Goal: Task Accomplishment & Management: Manage account settings

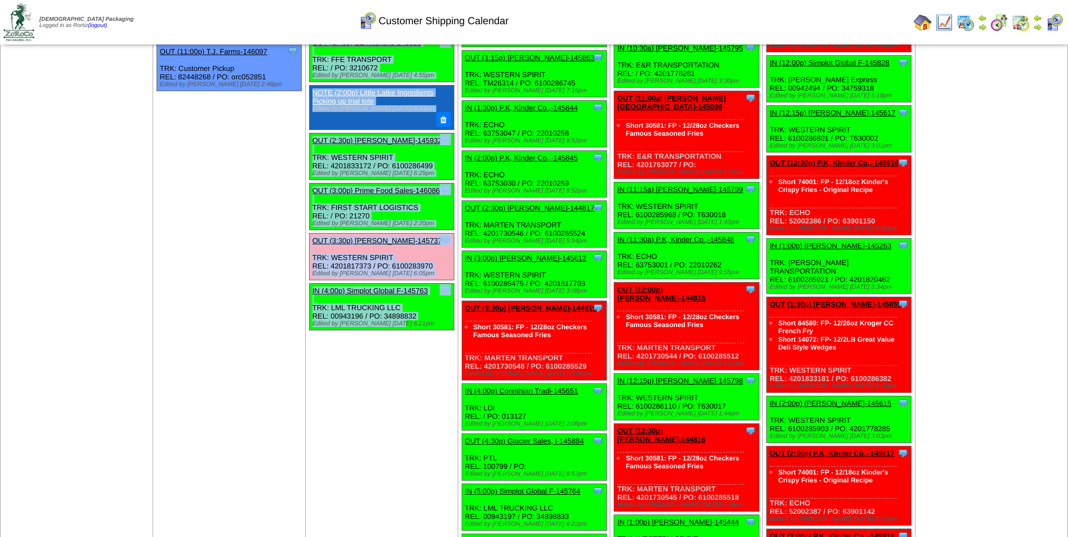
scroll to position [1137, 0]
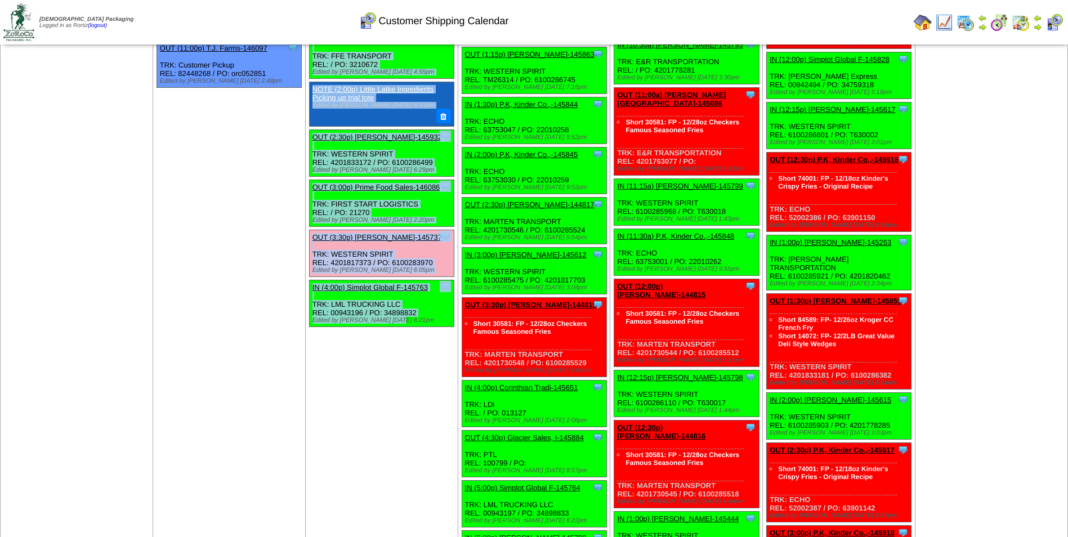
drag, startPoint x: 307, startPoint y: 142, endPoint x: 435, endPoint y: 313, distance: 213.1
copy ul "IN (6:00a) P.K, Kinder Co.,-145841 P.K, Kinder Co., Inc. ScheduleID: 145841 46 …"
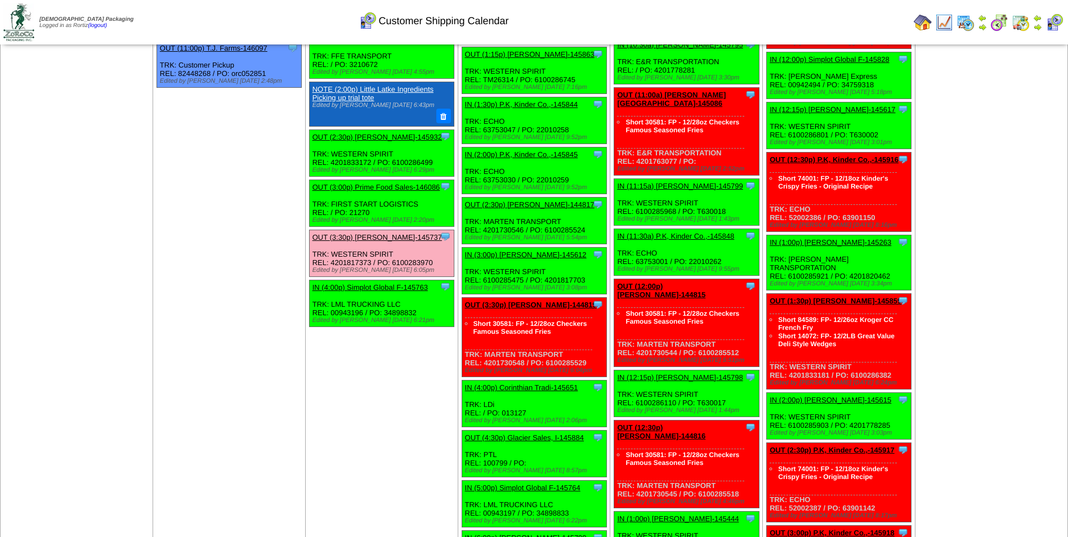
click at [641, 29] on div "Customer Shipping Calendar" at bounding box center [433, 17] width 613 height 31
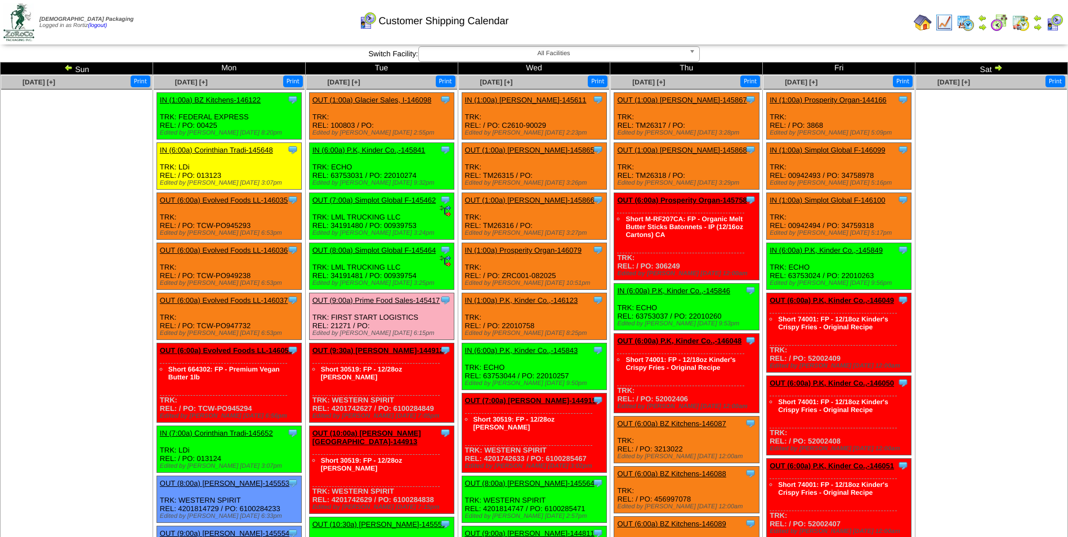
scroll to position [0, 0]
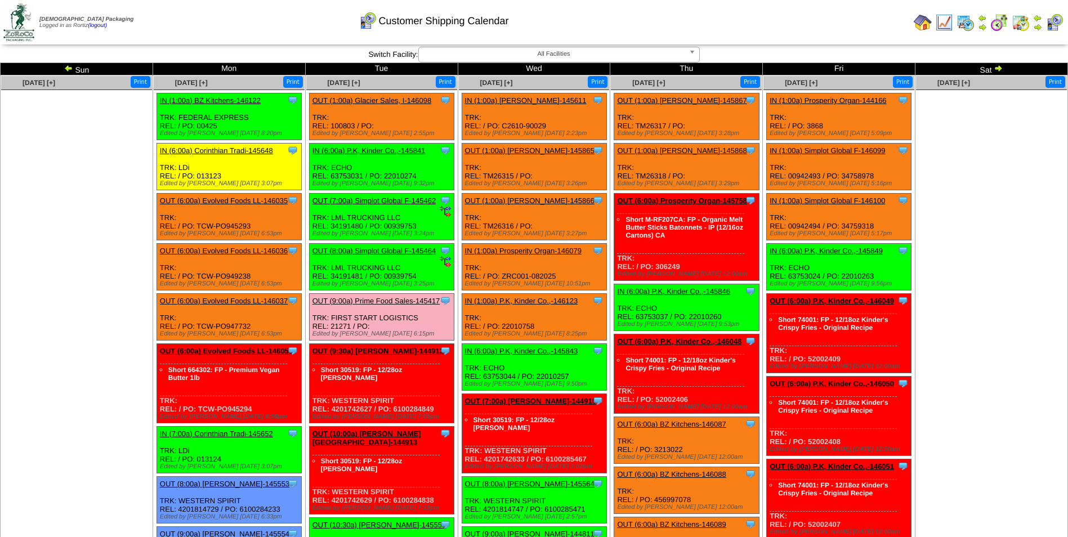
click at [999, 66] on img at bounding box center [997, 68] width 9 height 9
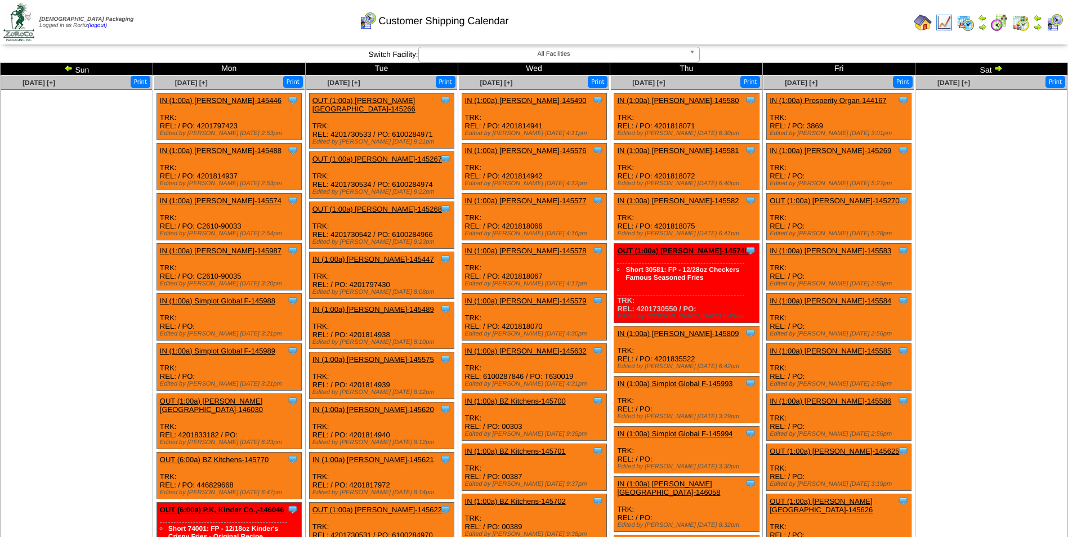
click at [996, 69] on img at bounding box center [997, 68] width 9 height 9
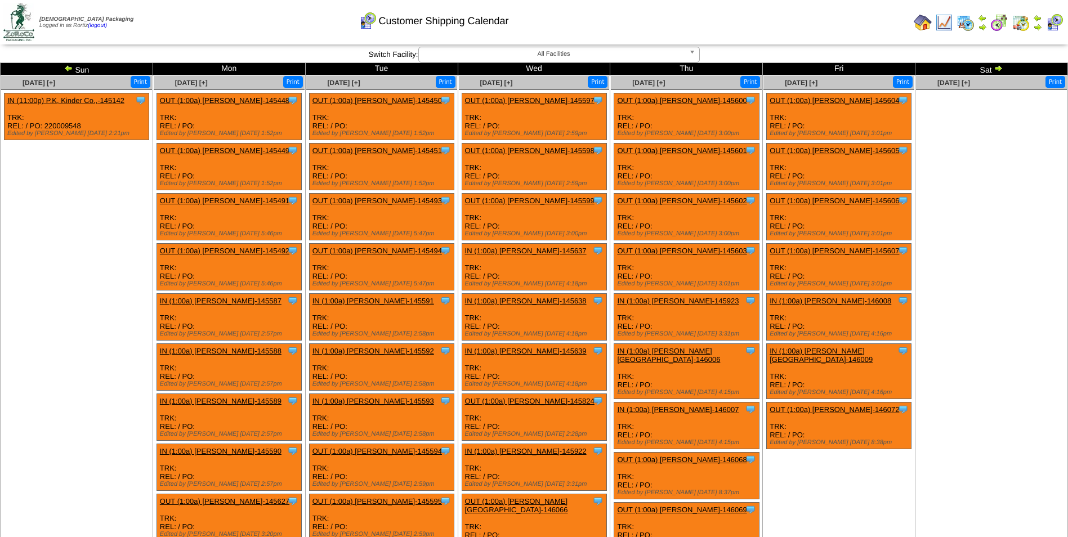
click at [801, 20] on td "Print All" at bounding box center [591, 22] width 635 height 42
click at [68, 69] on img at bounding box center [68, 68] width 9 height 9
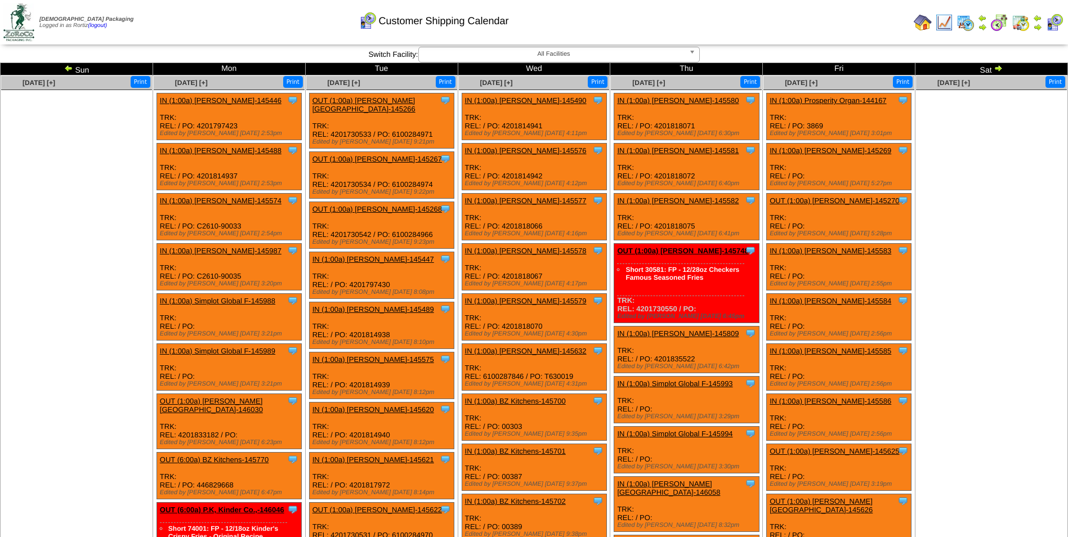
click at [68, 69] on img at bounding box center [68, 68] width 9 height 9
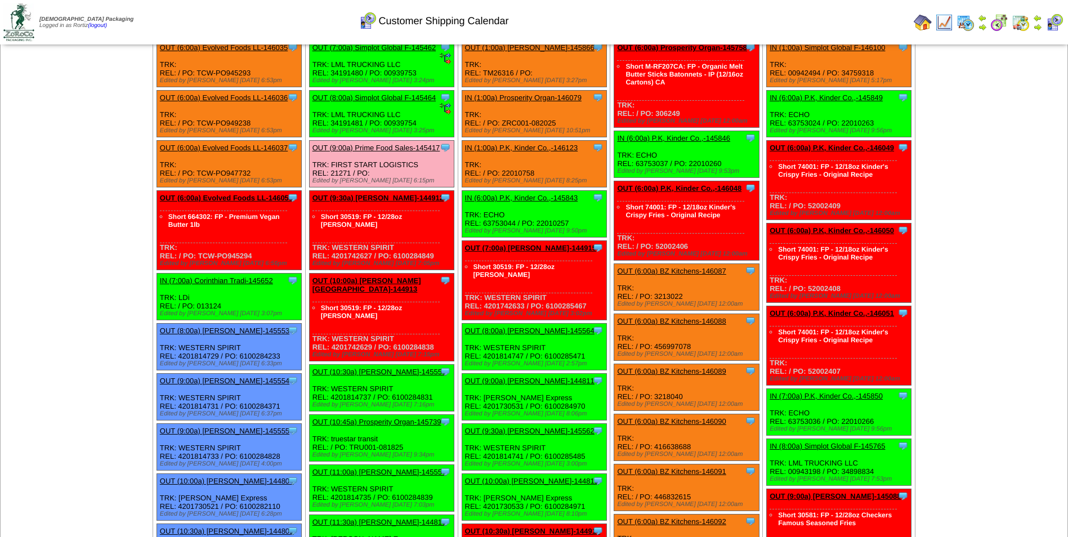
scroll to position [56, 0]
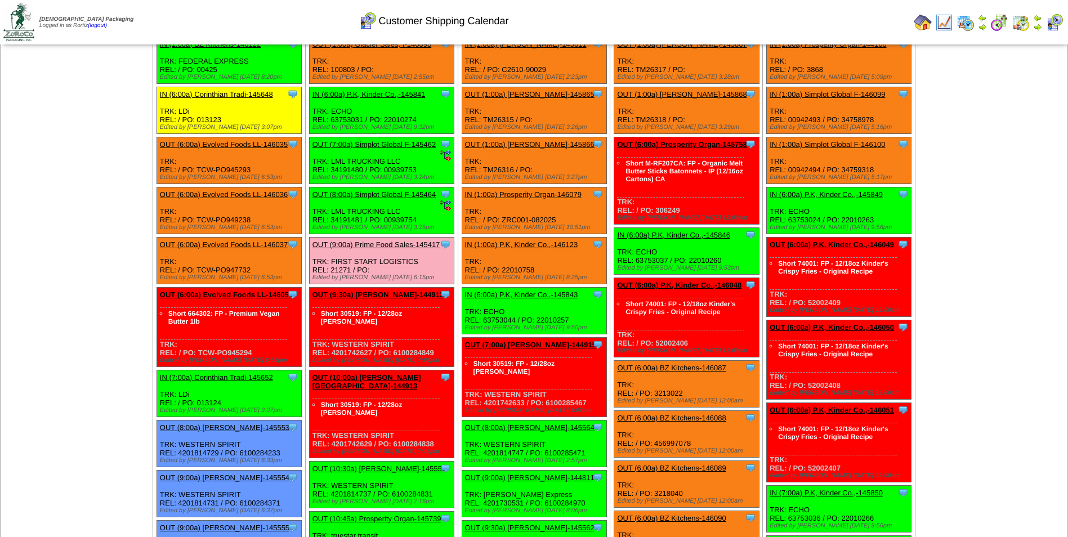
click at [800, 15] on td "Print All" at bounding box center [591, 22] width 635 height 42
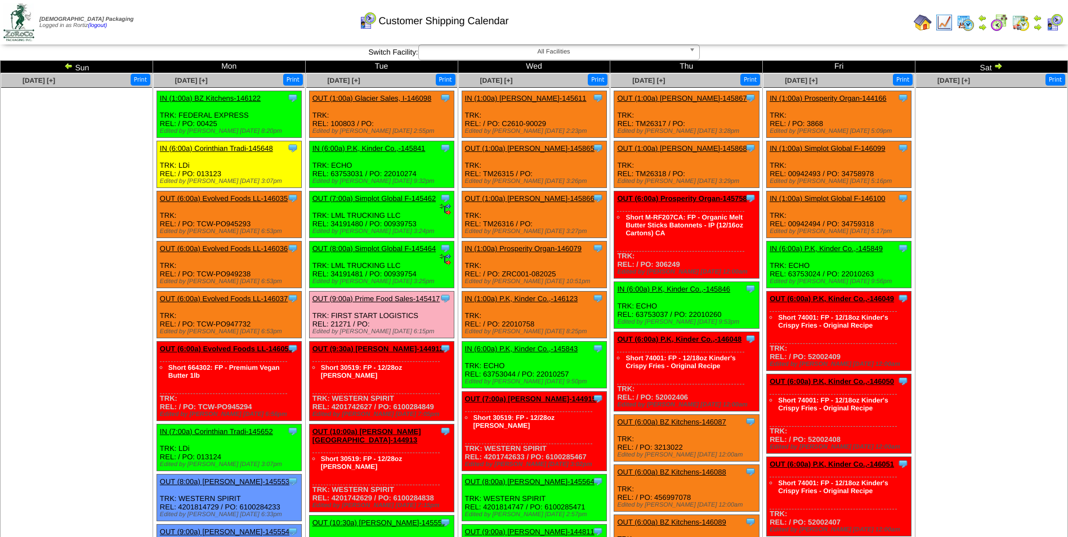
scroll to position [2, 0]
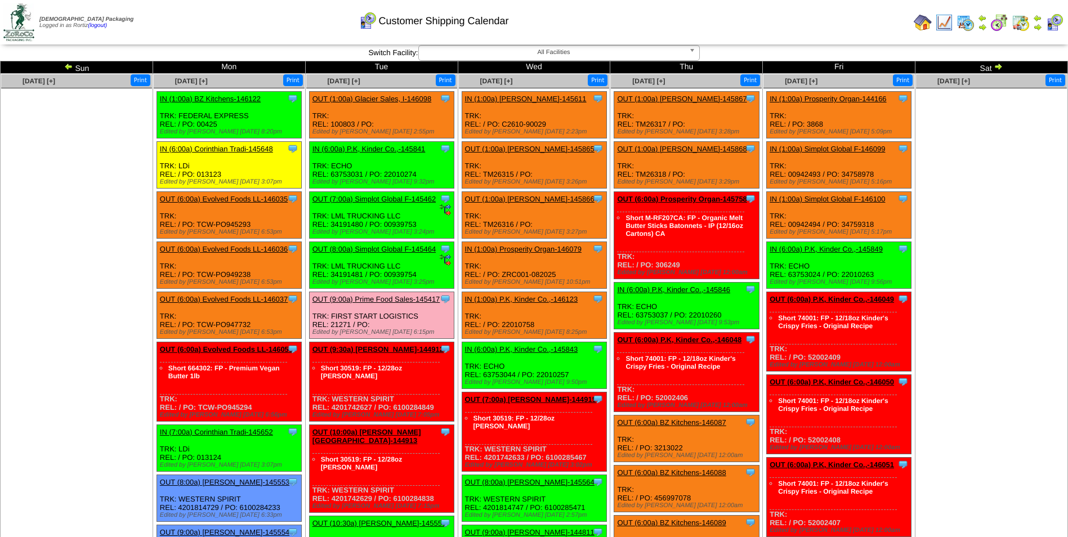
click at [532, 300] on link "IN (1:00a) P.K, Kinder Co.,-146123" at bounding box center [521, 299] width 113 height 8
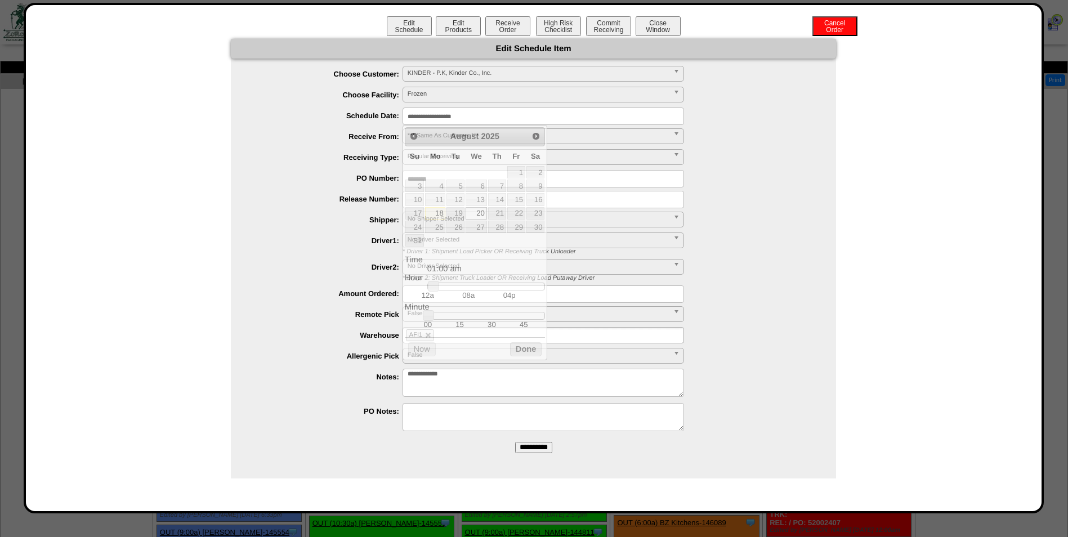
click at [517, 119] on input "**********" at bounding box center [542, 116] width 281 height 17
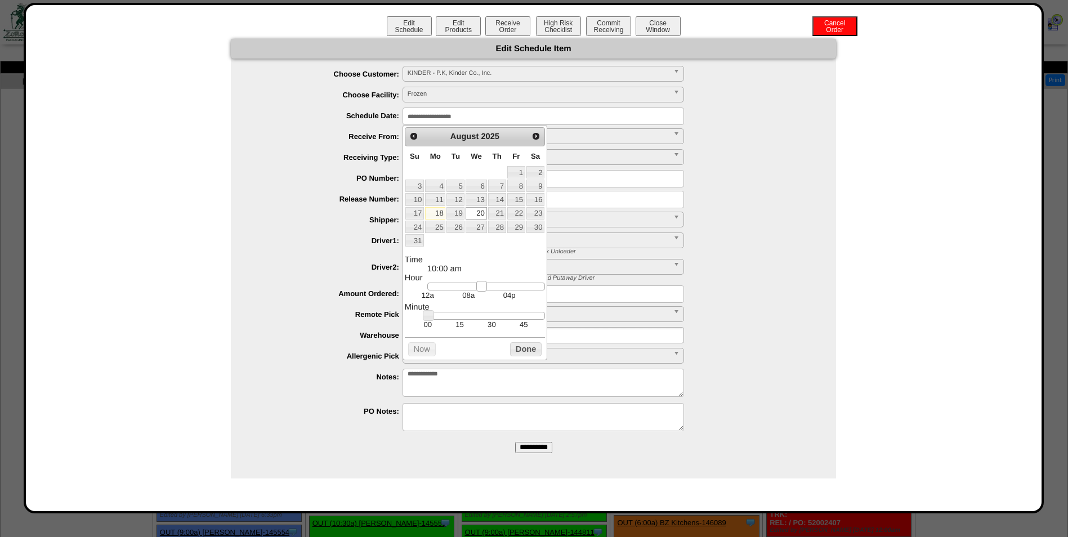
drag, startPoint x: 435, startPoint y: 290, endPoint x: 482, endPoint y: 295, distance: 48.1
click at [482, 292] on link at bounding box center [481, 286] width 11 height 11
click at [462, 329] on td "15" at bounding box center [460, 325] width 32 height 10
type input "**********"
click at [513, 355] on button "Done" at bounding box center [526, 349] width 32 height 14
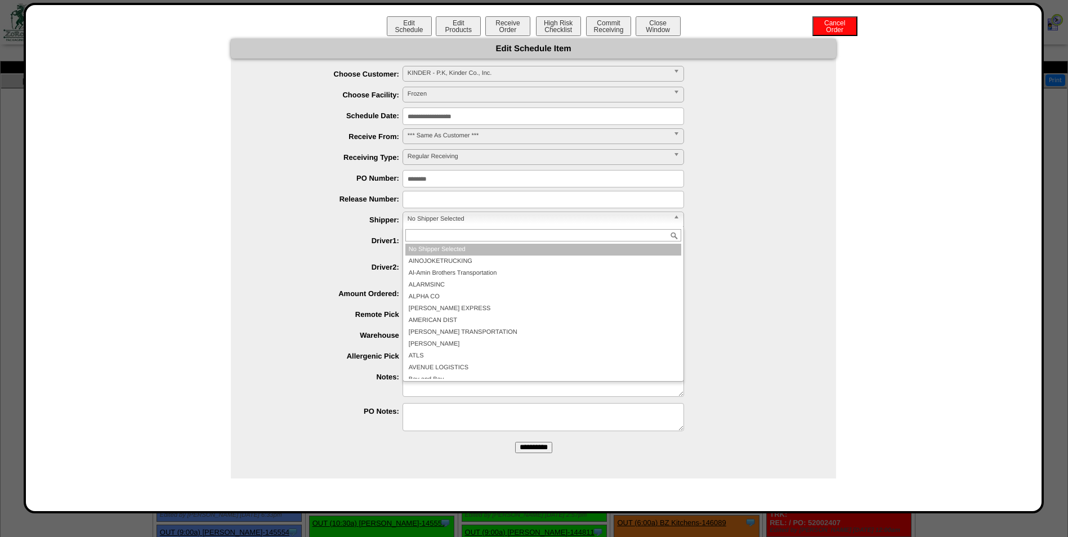
click at [486, 219] on span "No Shipper Selected" at bounding box center [537, 219] width 261 height 14
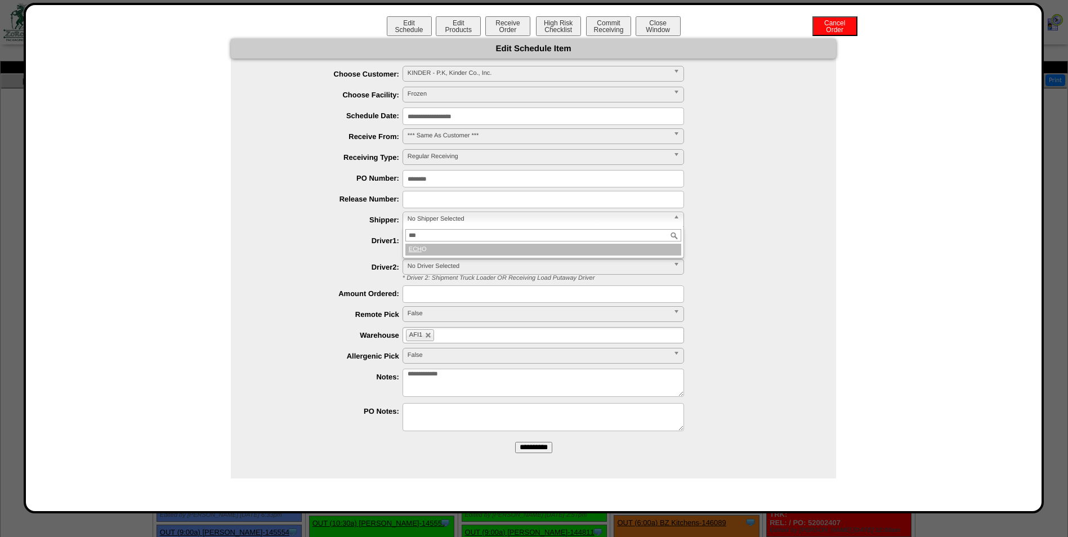
type input "***"
click at [473, 244] on li "ECH O" at bounding box center [543, 250] width 276 height 12
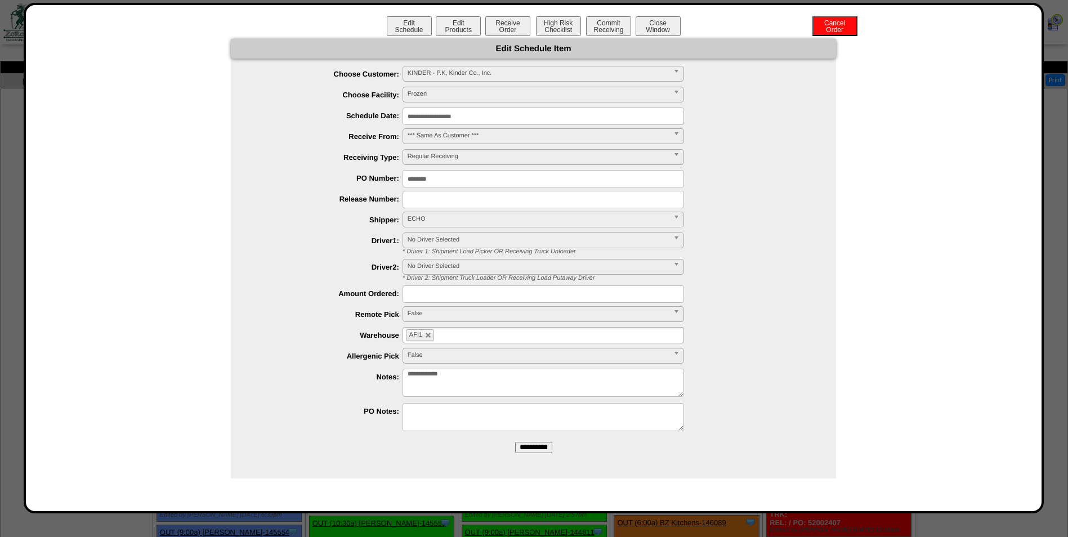
click at [430, 199] on input "text" at bounding box center [542, 199] width 281 height 17
paste input "********"
type input "********"
click at [535, 447] on input "**********" at bounding box center [533, 447] width 37 height 11
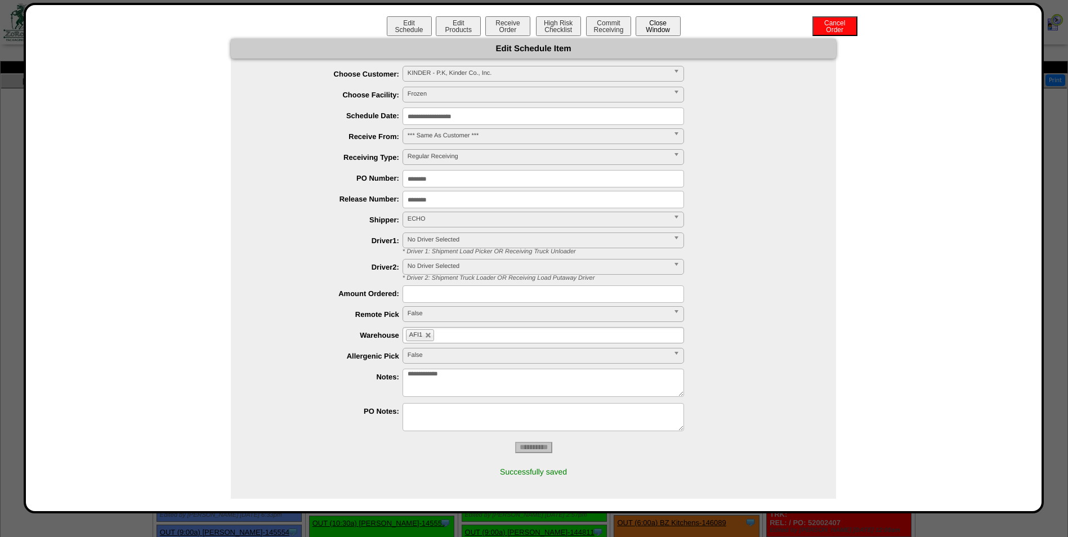
click at [646, 31] on button "Close Window" at bounding box center [657, 26] width 45 height 20
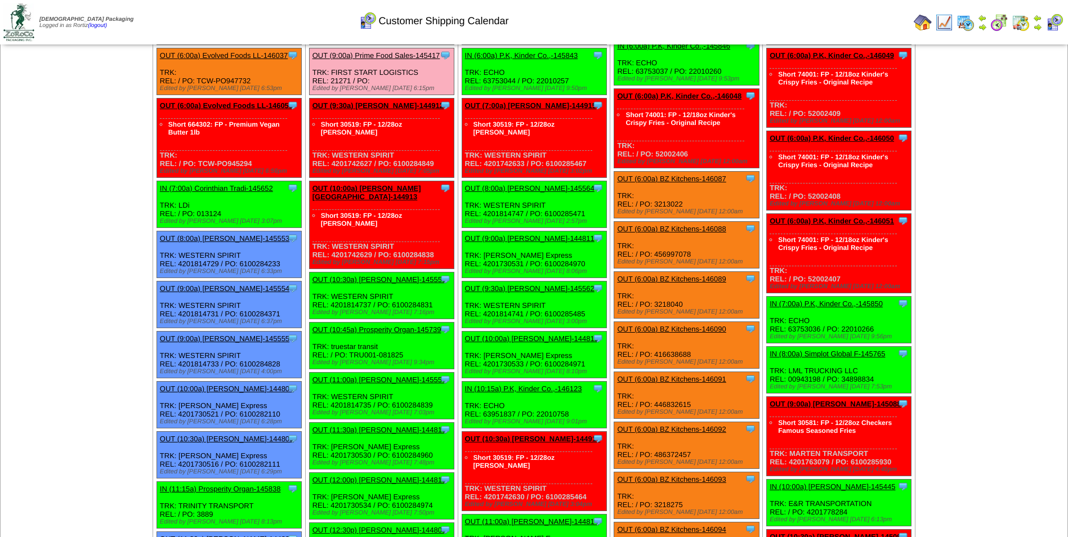
scroll to position [225, 0]
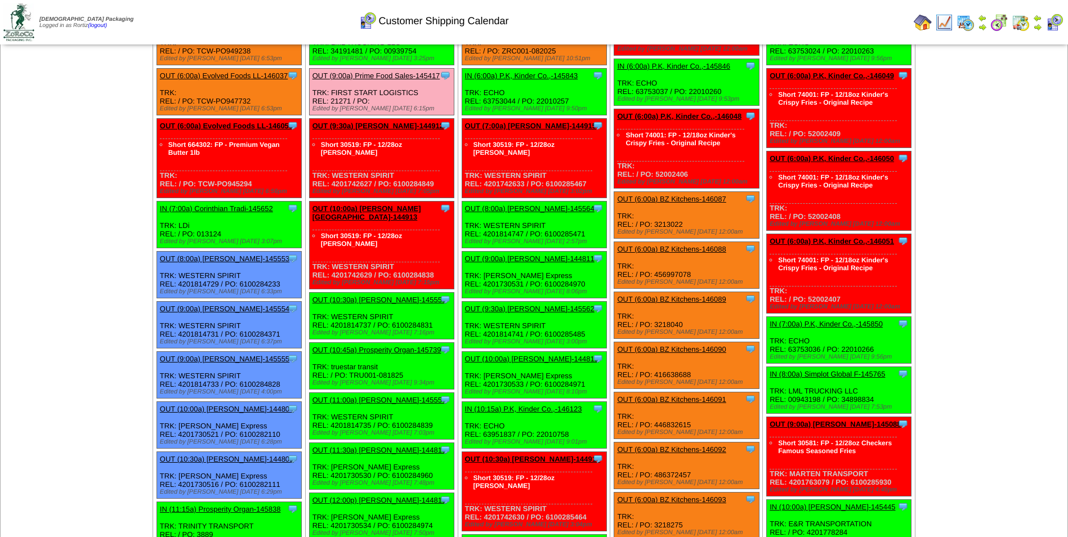
click at [588, 19] on div "Customer Shipping Calendar" at bounding box center [433, 17] width 613 height 31
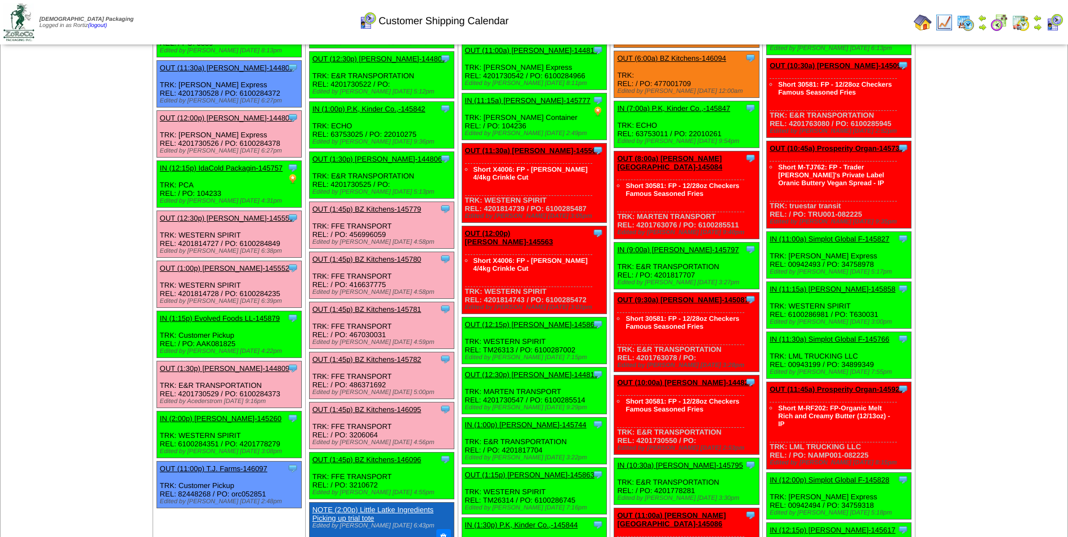
scroll to position [732, 0]
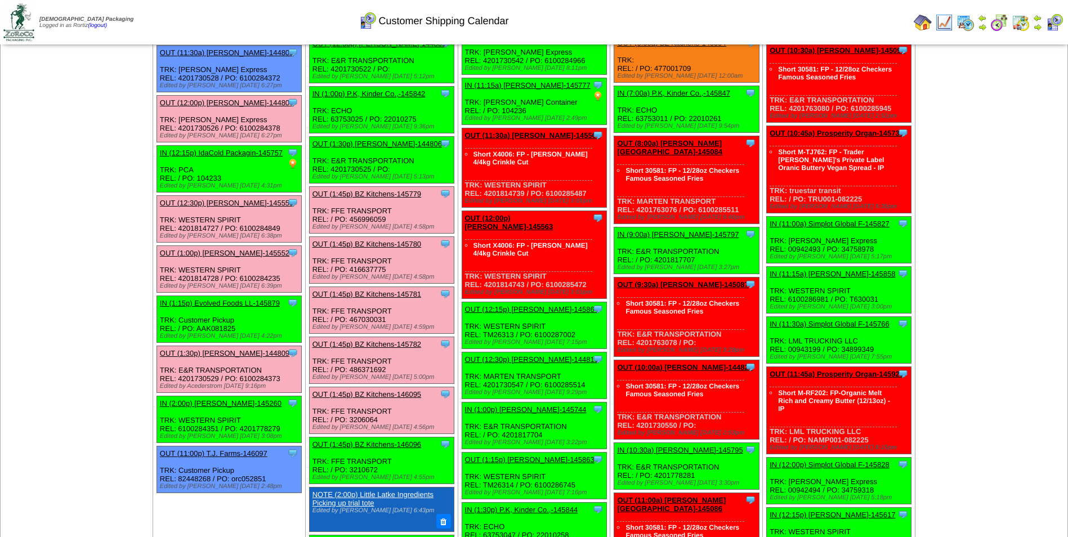
click at [249, 253] on link "OUT (1:00p) [PERSON_NAME]-145552" at bounding box center [224, 253] width 129 height 8
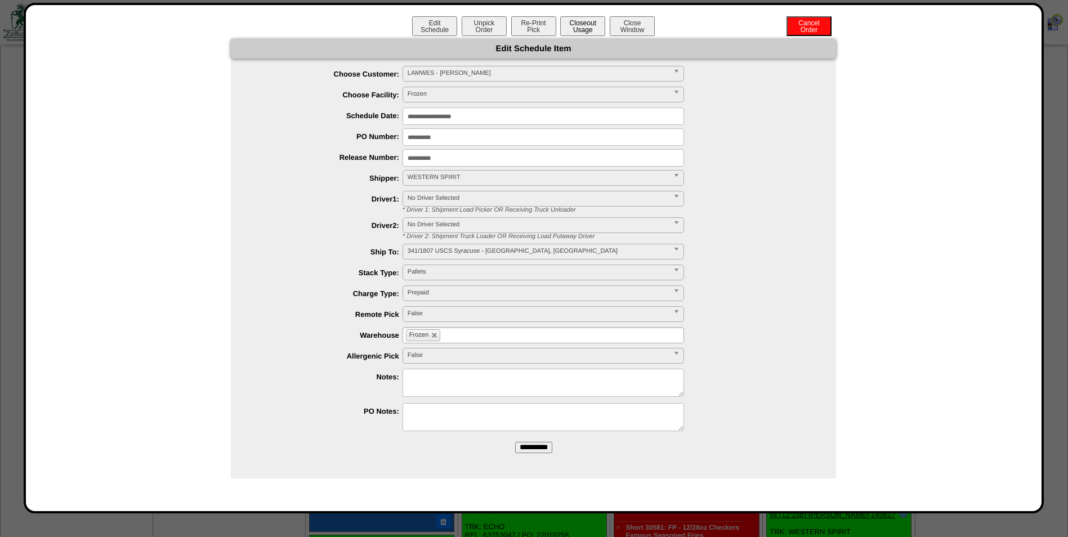
click at [575, 28] on button "Closeout Usage" at bounding box center [582, 26] width 45 height 20
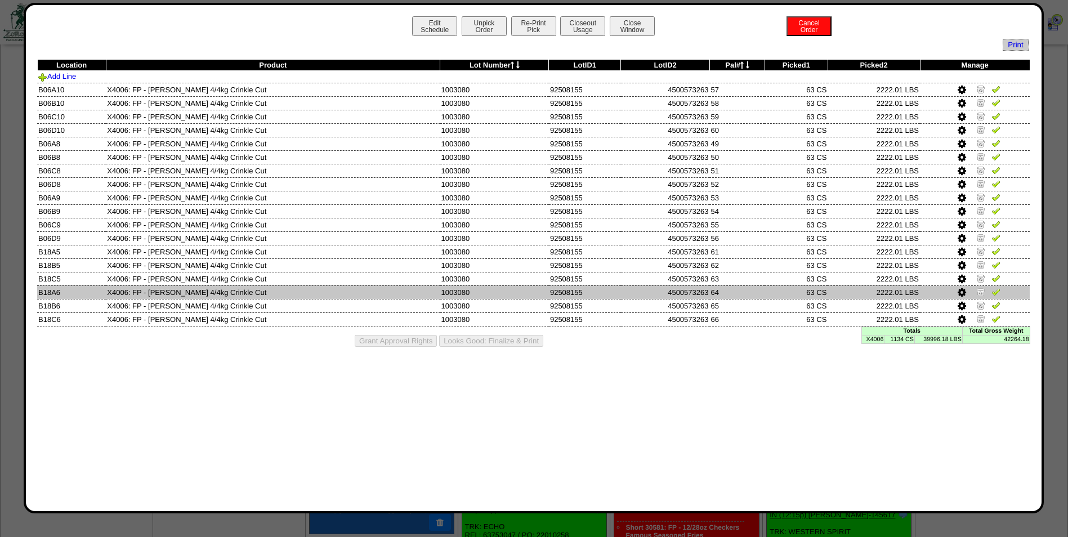
click at [958, 290] on icon at bounding box center [961, 293] width 8 height 10
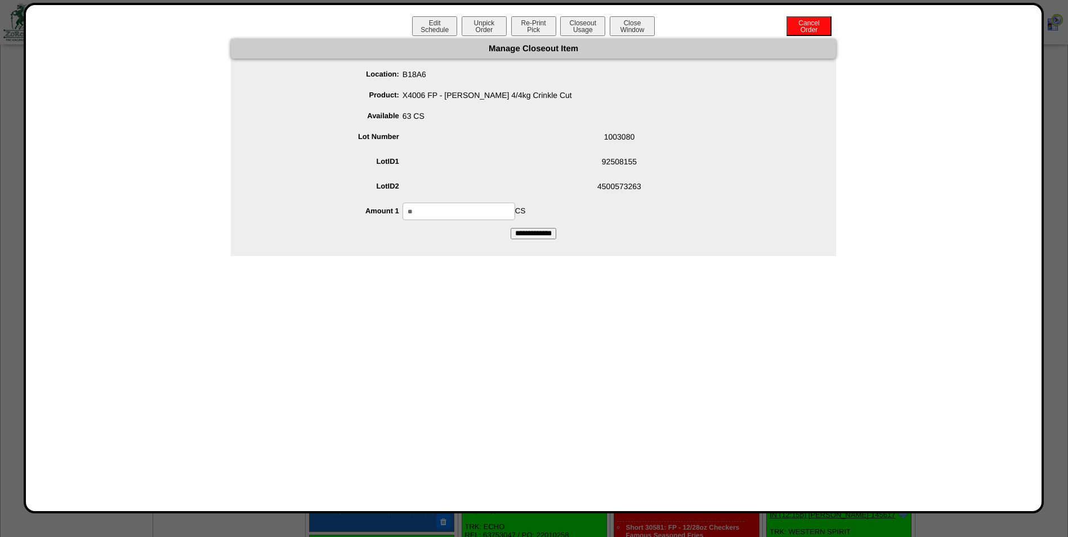
click at [453, 210] on input "**" at bounding box center [458, 211] width 113 height 17
type input "**"
click at [513, 234] on input "**********" at bounding box center [533, 233] width 46 height 11
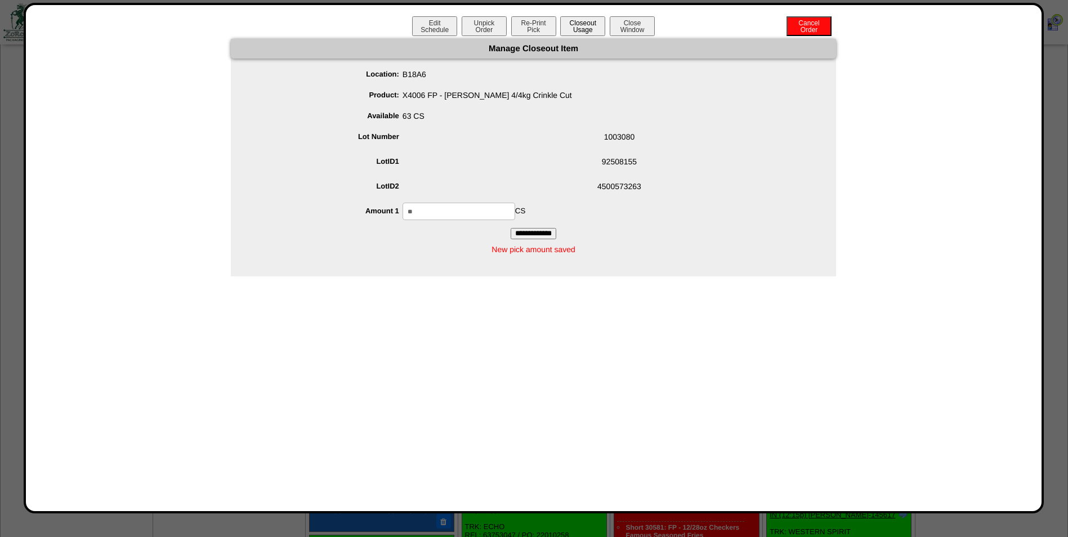
click at [589, 23] on button "Closeout Usage" at bounding box center [582, 26] width 45 height 20
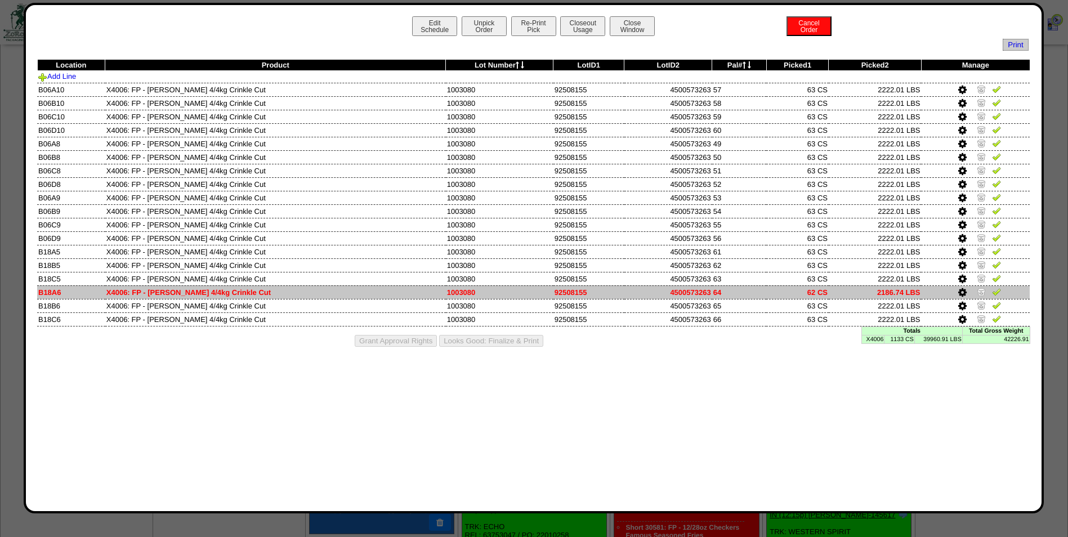
click at [996, 294] on img at bounding box center [996, 291] width 9 height 9
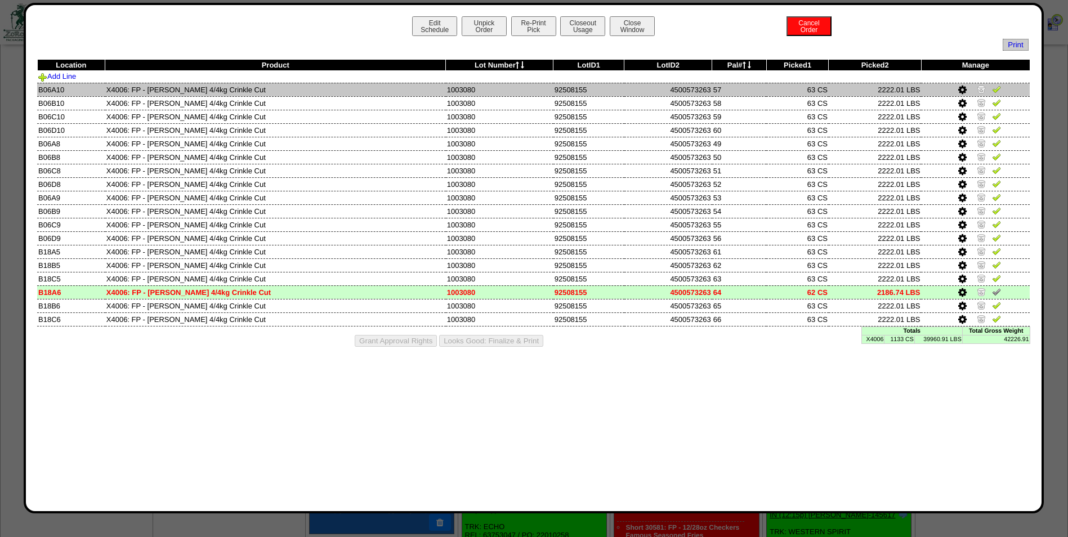
click at [996, 87] on img at bounding box center [996, 88] width 9 height 9
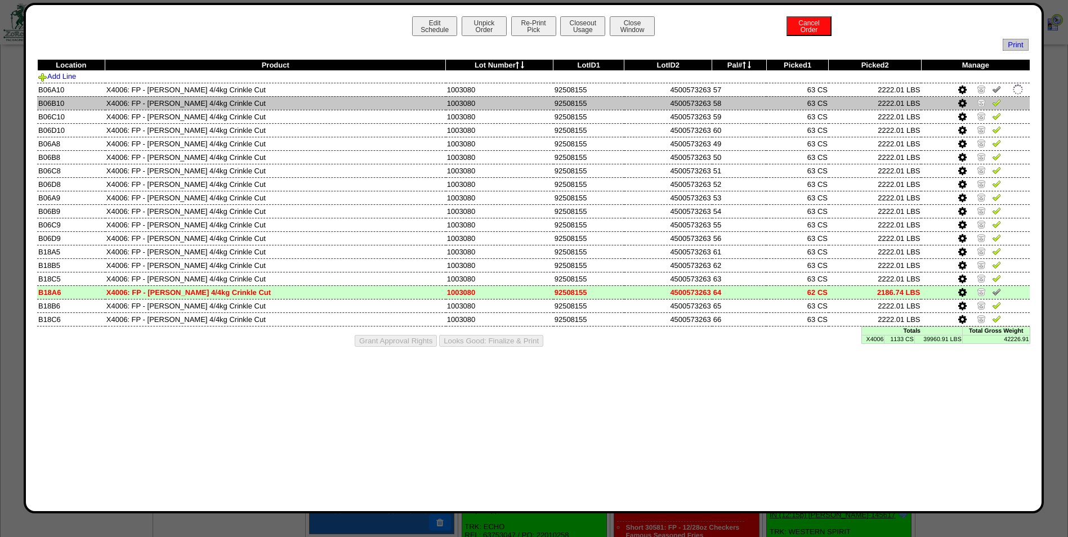
click at [996, 104] on img at bounding box center [996, 102] width 9 height 9
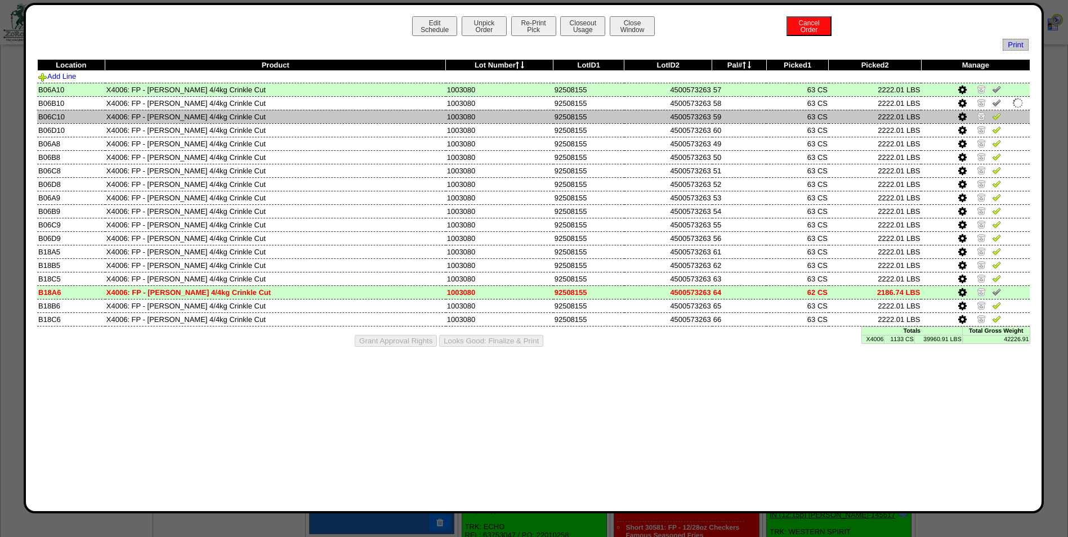
click at [995, 117] on img at bounding box center [996, 115] width 9 height 9
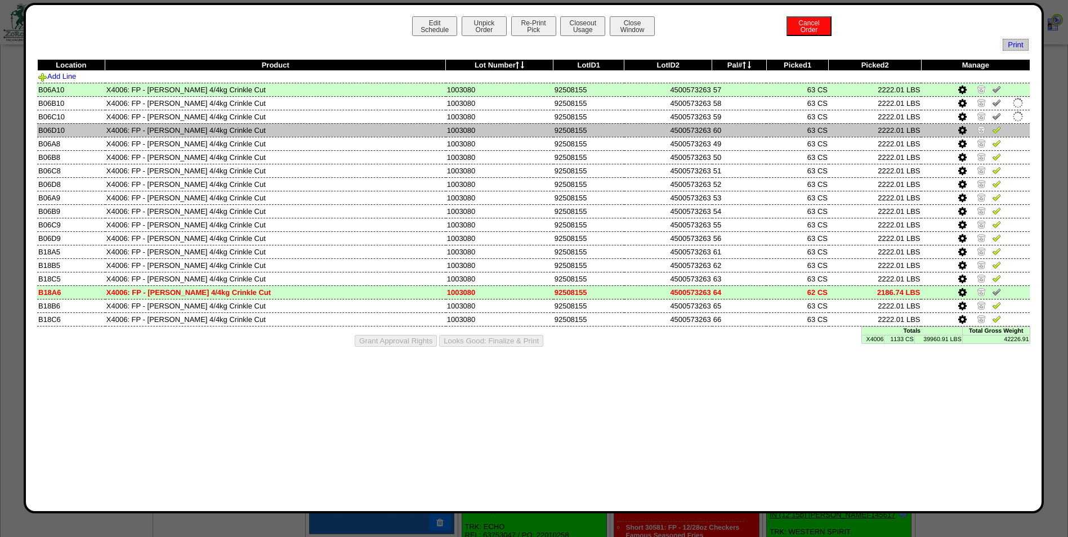
click at [995, 129] on img at bounding box center [996, 129] width 9 height 9
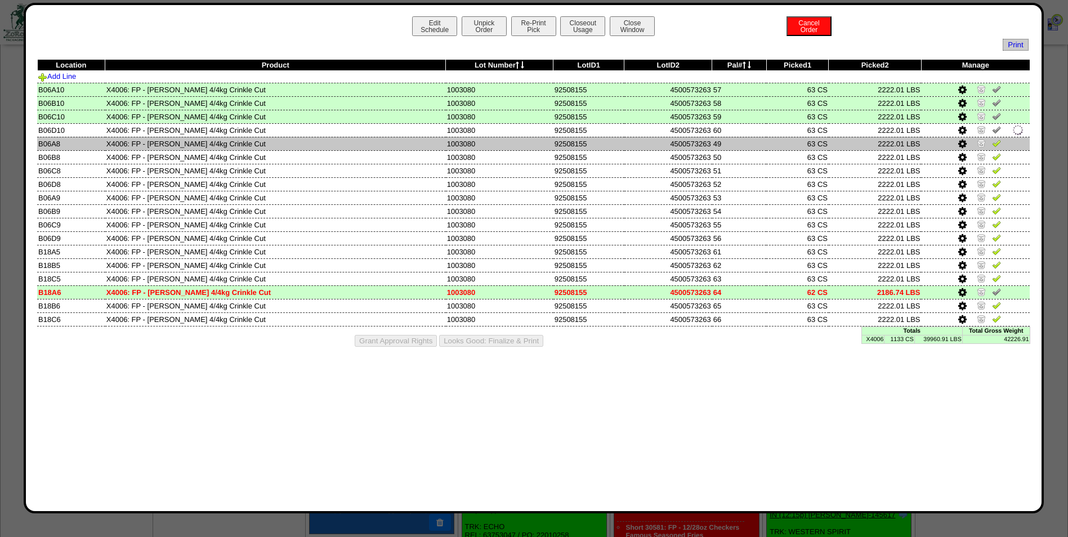
click at [995, 142] on img at bounding box center [996, 142] width 9 height 9
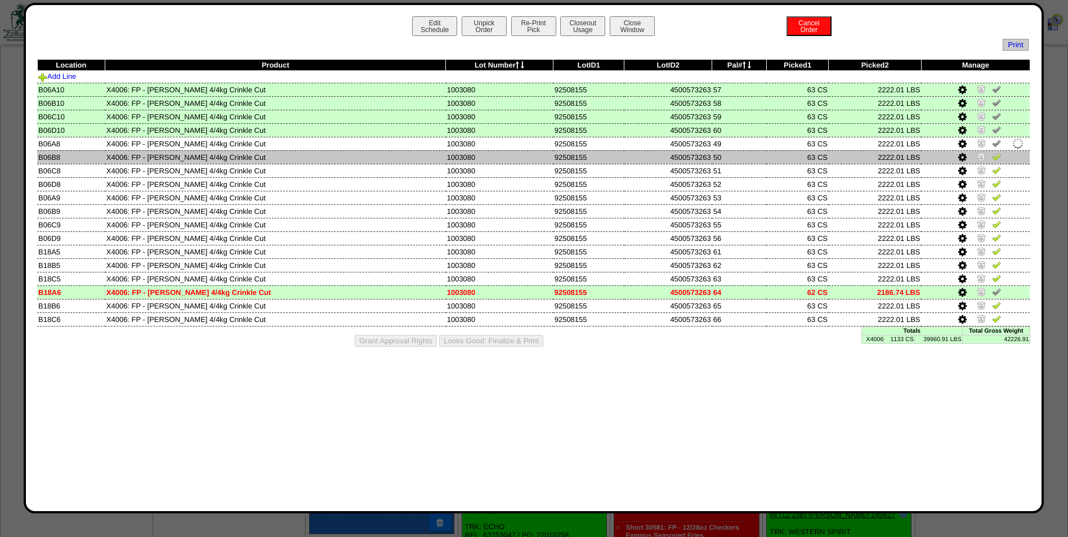
click at [995, 157] on img at bounding box center [996, 156] width 9 height 9
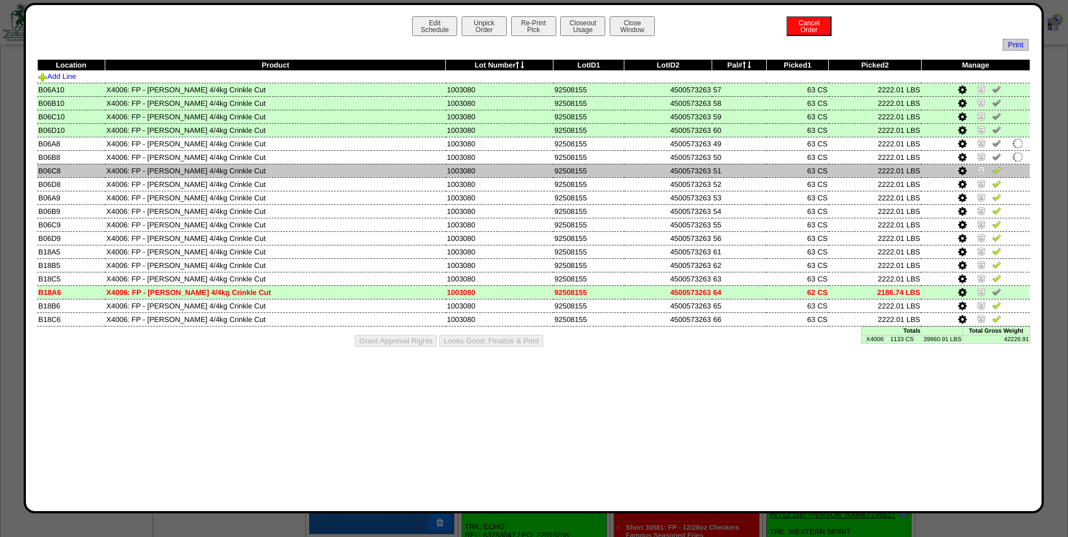
click at [995, 171] on img at bounding box center [996, 169] width 9 height 9
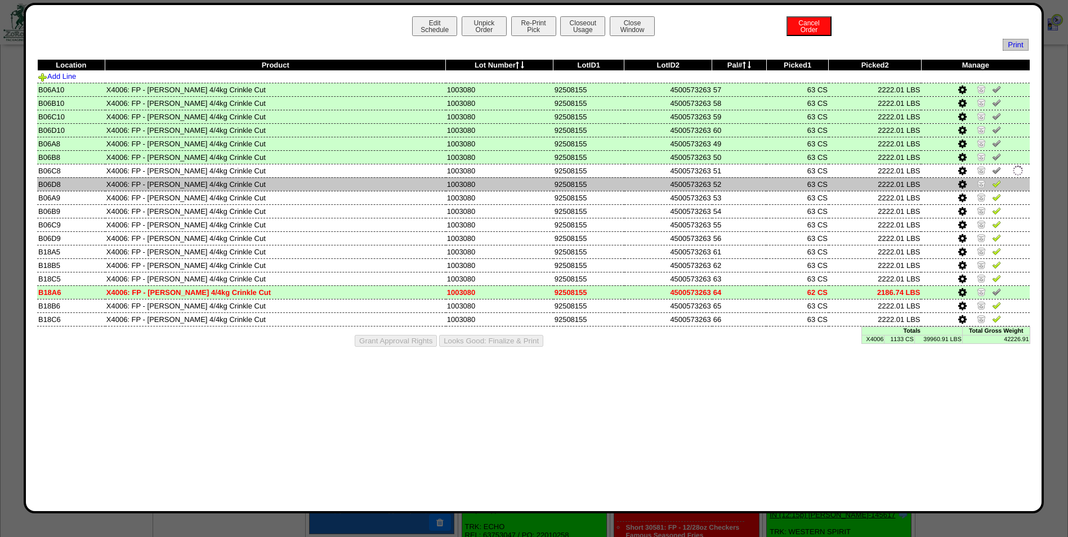
click at [995, 181] on img at bounding box center [996, 183] width 9 height 9
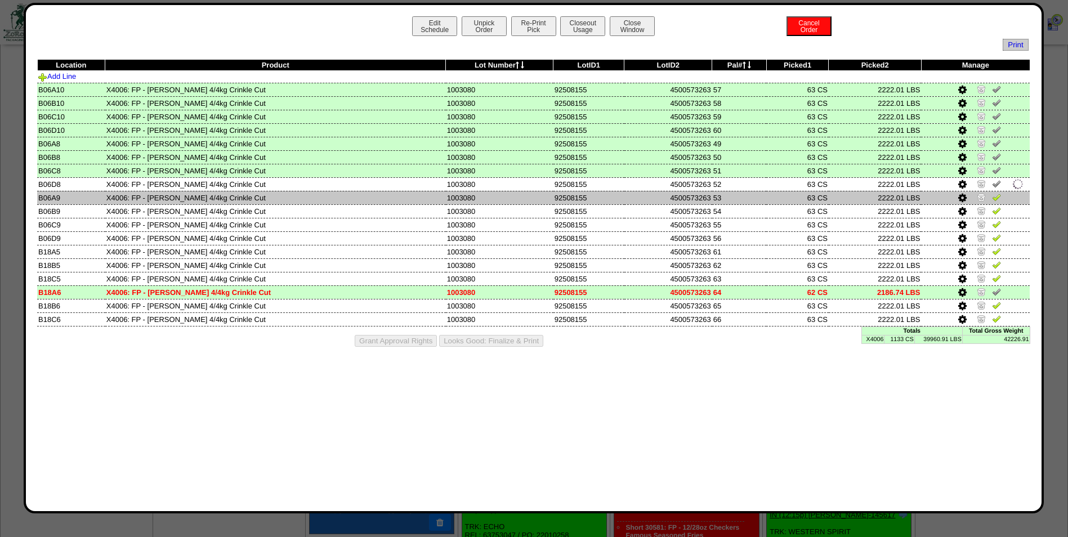
click at [996, 199] on img at bounding box center [996, 196] width 9 height 9
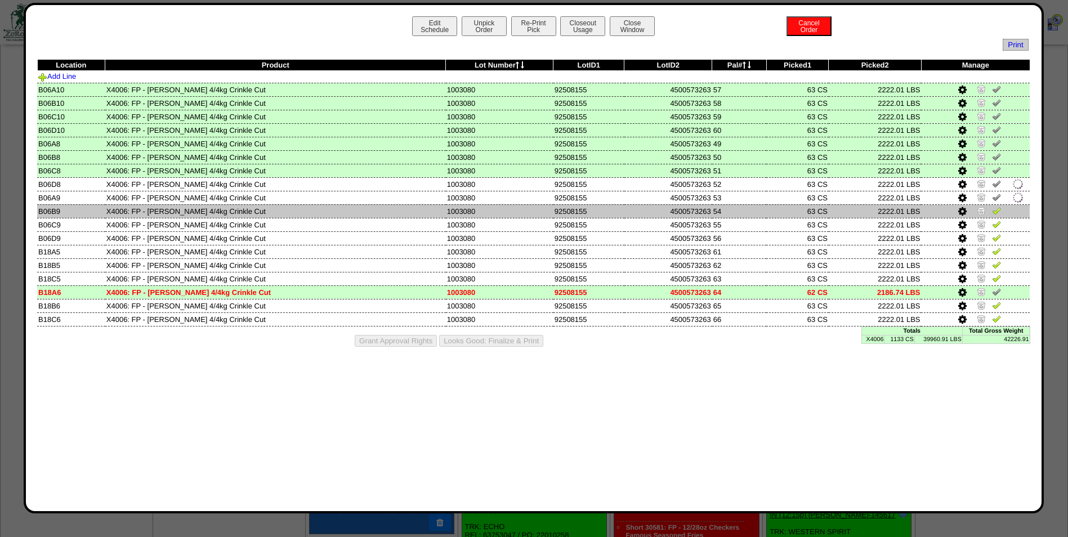
click at [995, 208] on img at bounding box center [996, 210] width 9 height 9
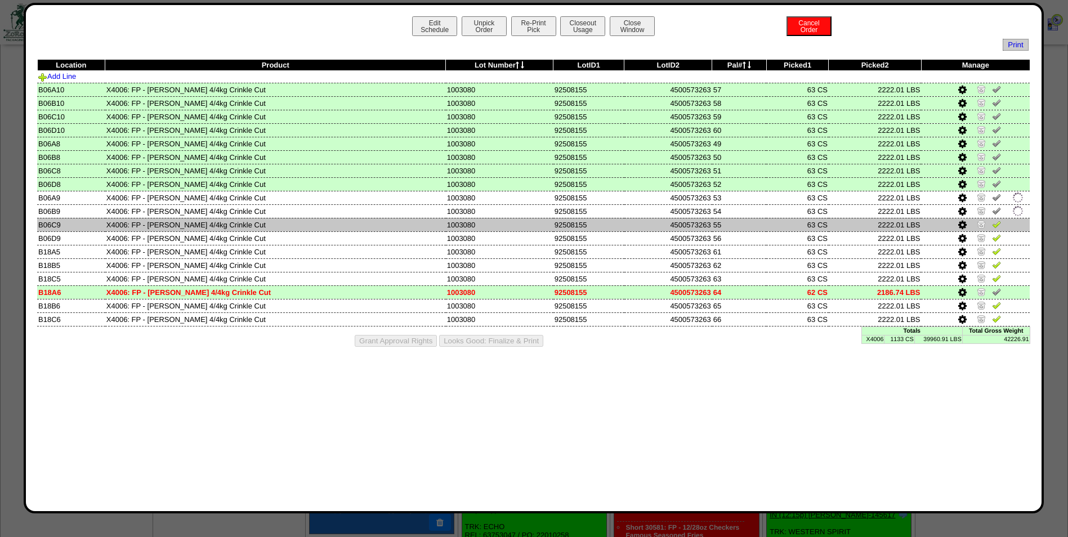
click at [995, 222] on img at bounding box center [996, 224] width 9 height 9
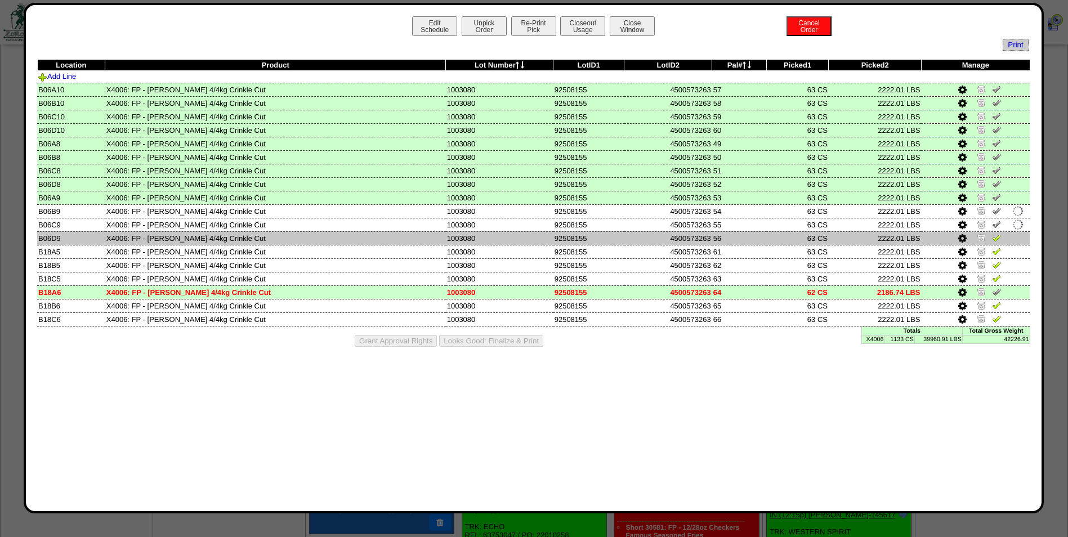
click at [995, 235] on img at bounding box center [996, 237] width 9 height 9
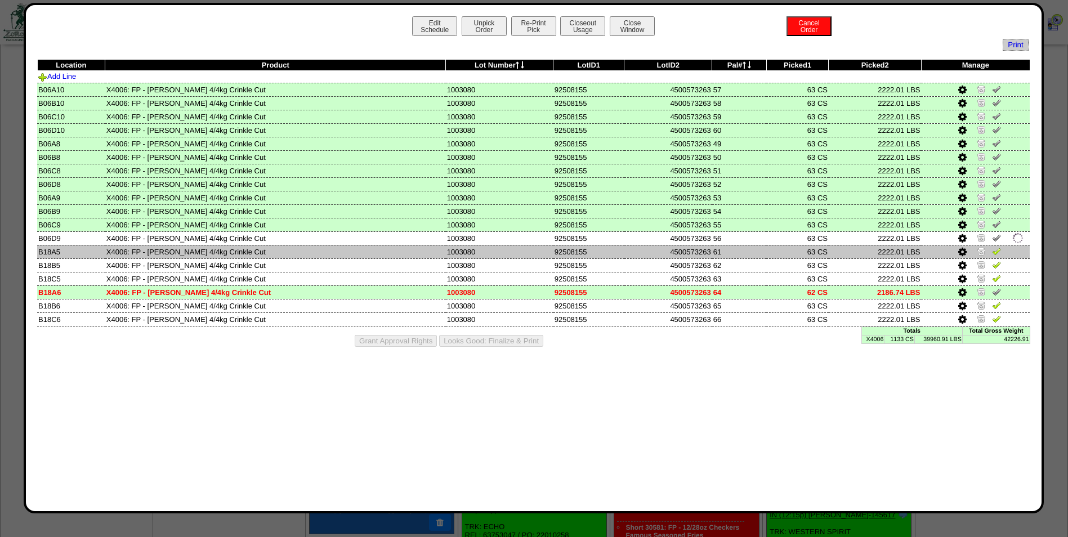
click at [996, 251] on img at bounding box center [996, 251] width 9 height 9
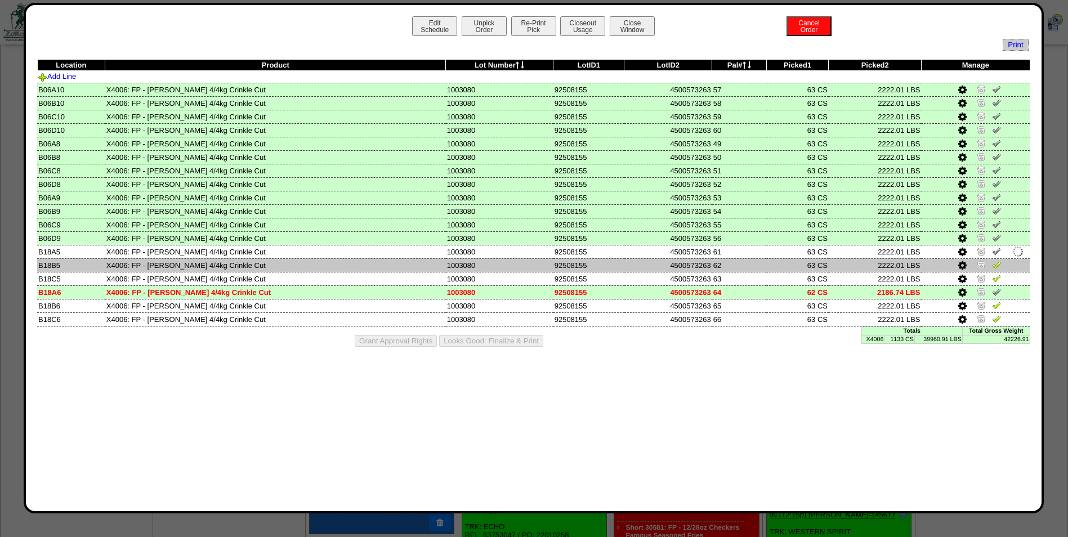
click at [996, 263] on img at bounding box center [996, 264] width 9 height 9
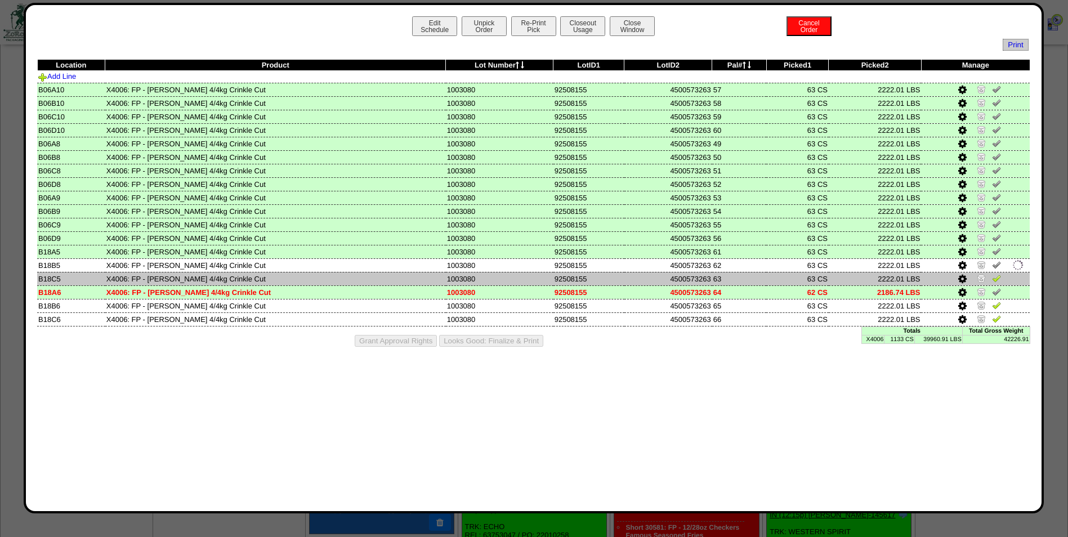
click at [996, 279] on img at bounding box center [996, 278] width 9 height 9
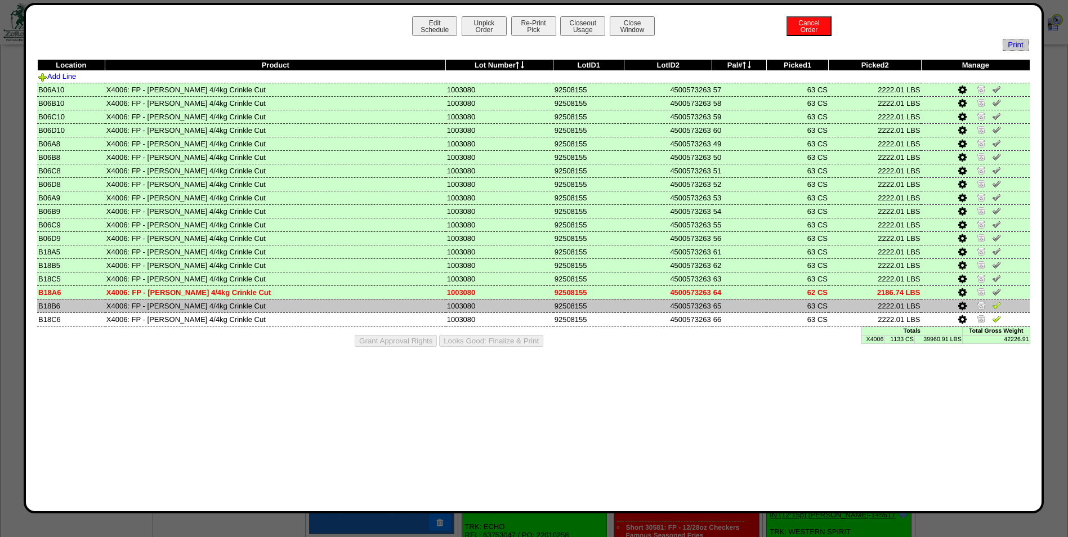
click at [997, 301] on img at bounding box center [996, 305] width 9 height 9
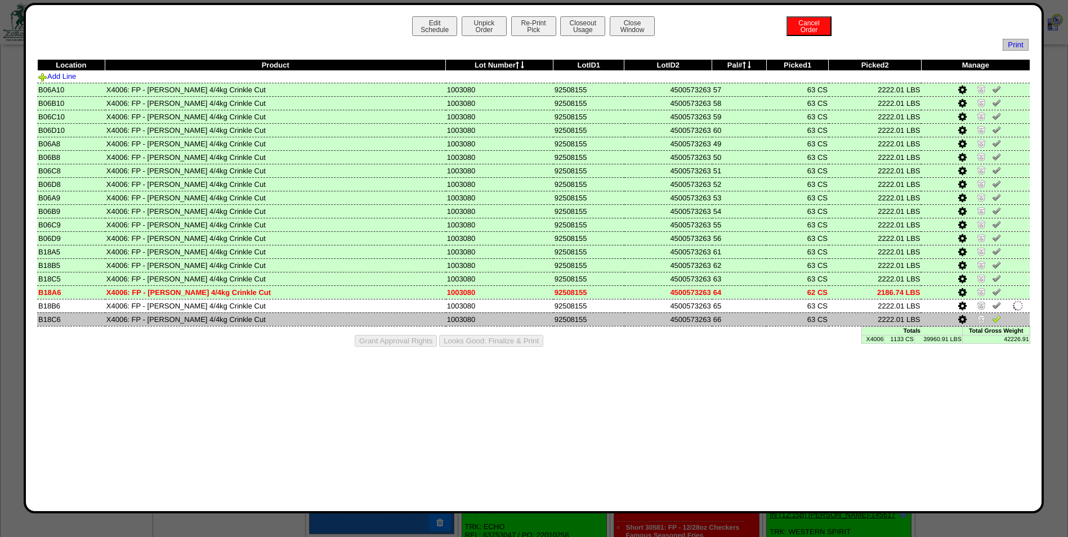
click at [995, 316] on img at bounding box center [996, 318] width 9 height 9
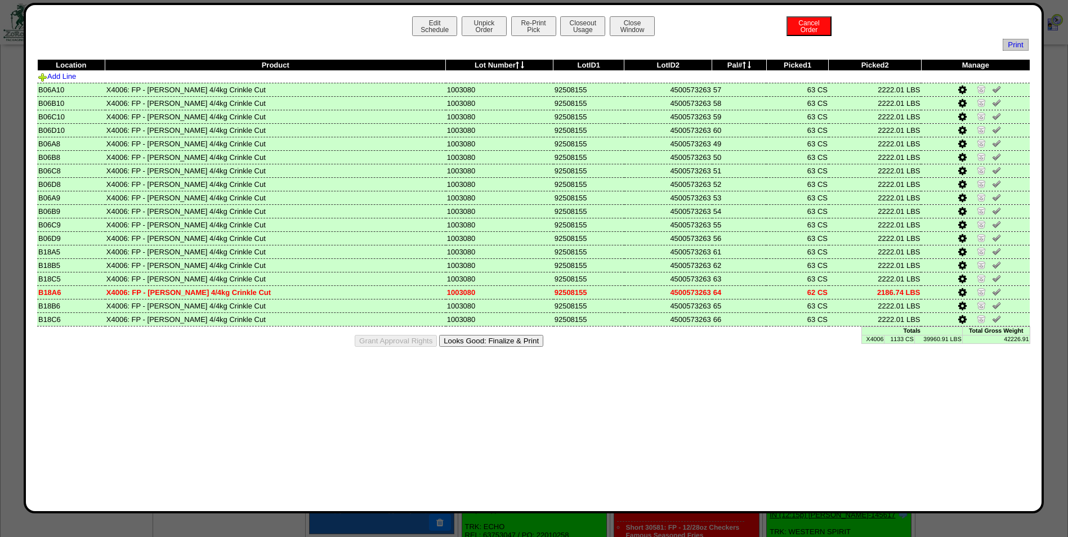
drag, startPoint x: 517, startPoint y: 339, endPoint x: 594, endPoint y: 100, distance: 251.2
click at [517, 340] on button "Looks Good: Finalize & Print" at bounding box center [491, 341] width 104 height 12
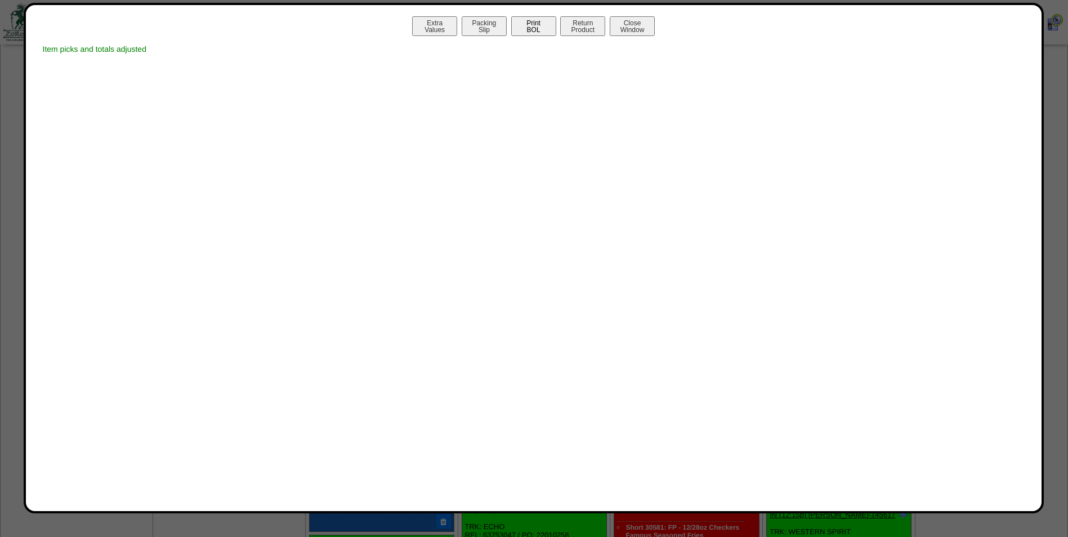
click at [539, 28] on button "Print BOL" at bounding box center [533, 26] width 45 height 20
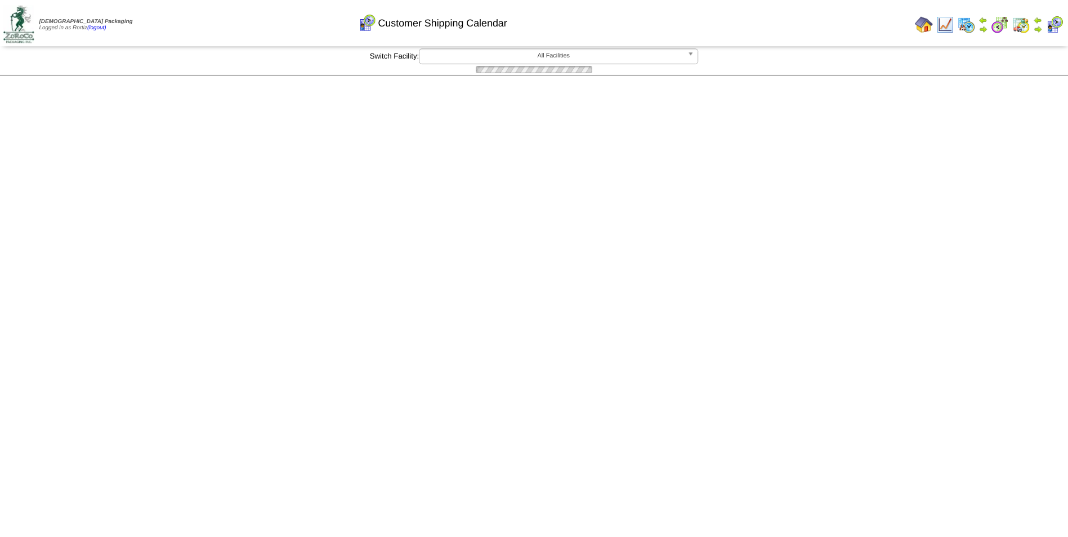
scroll to position [732, 0]
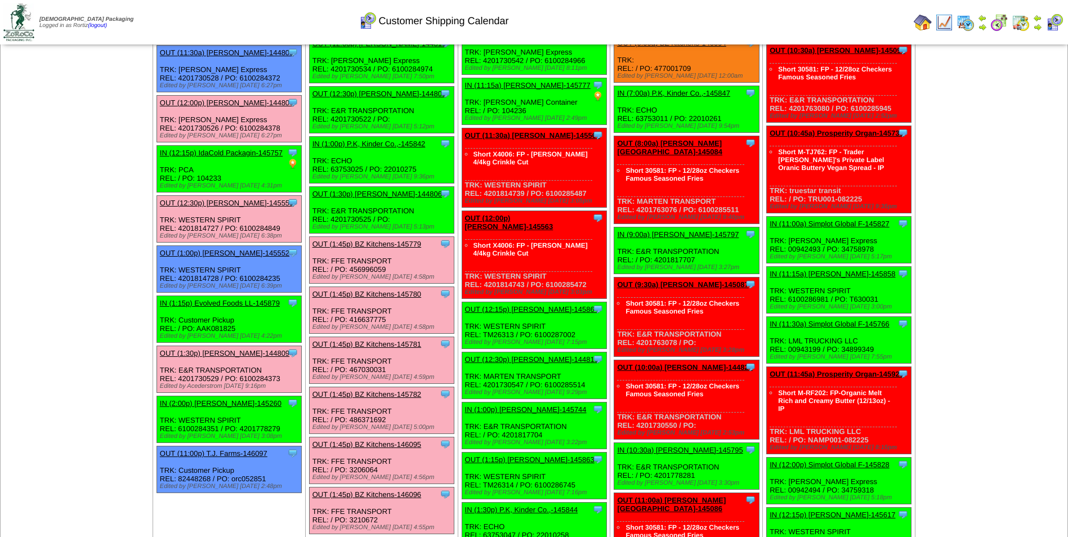
click at [198, 203] on link "OUT (12:30p) [PERSON_NAME]-145551" at bounding box center [226, 203] width 133 height 8
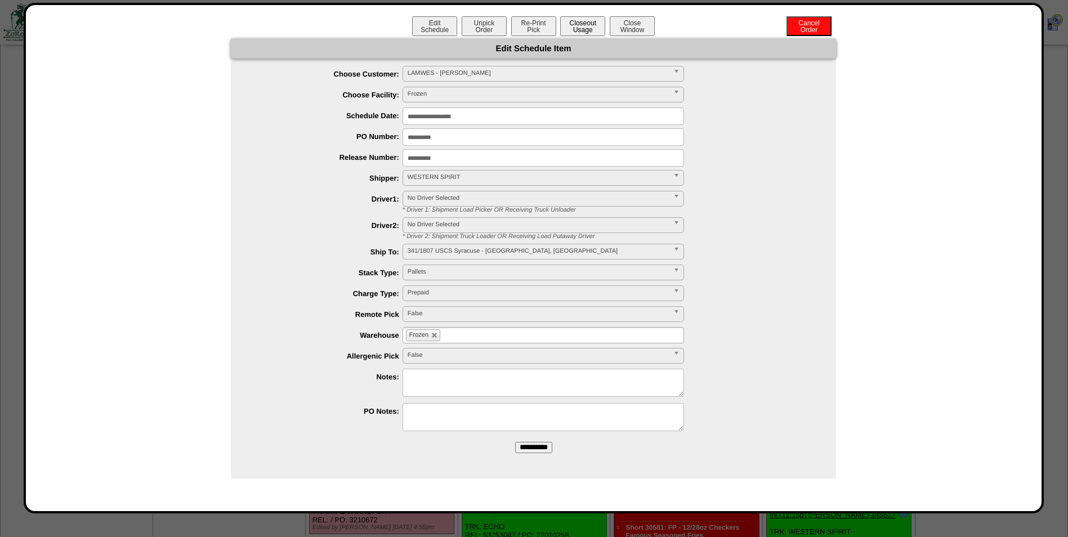
click at [573, 28] on button "Closeout Usage" at bounding box center [582, 26] width 45 height 20
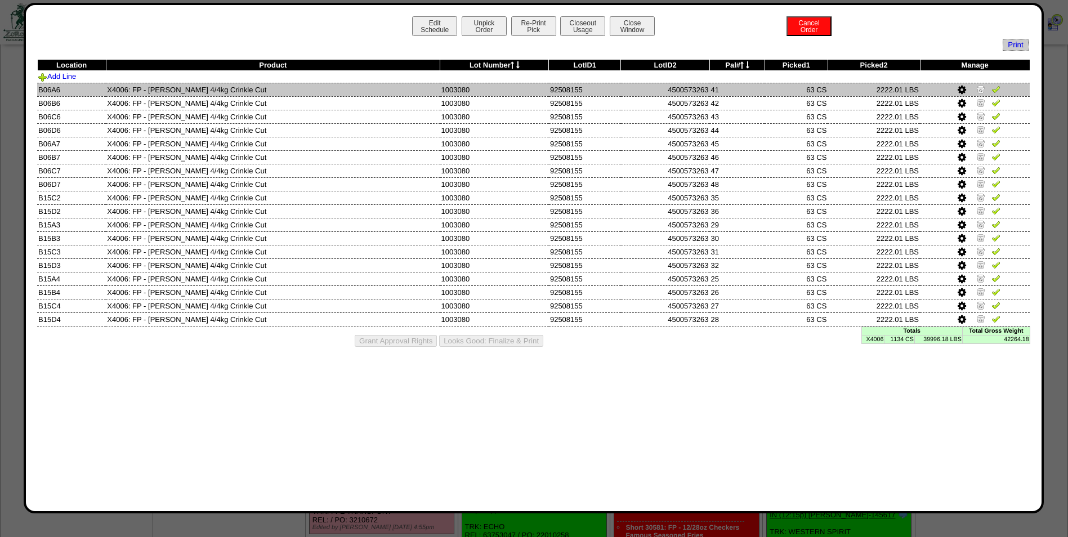
click at [993, 88] on img at bounding box center [995, 88] width 9 height 9
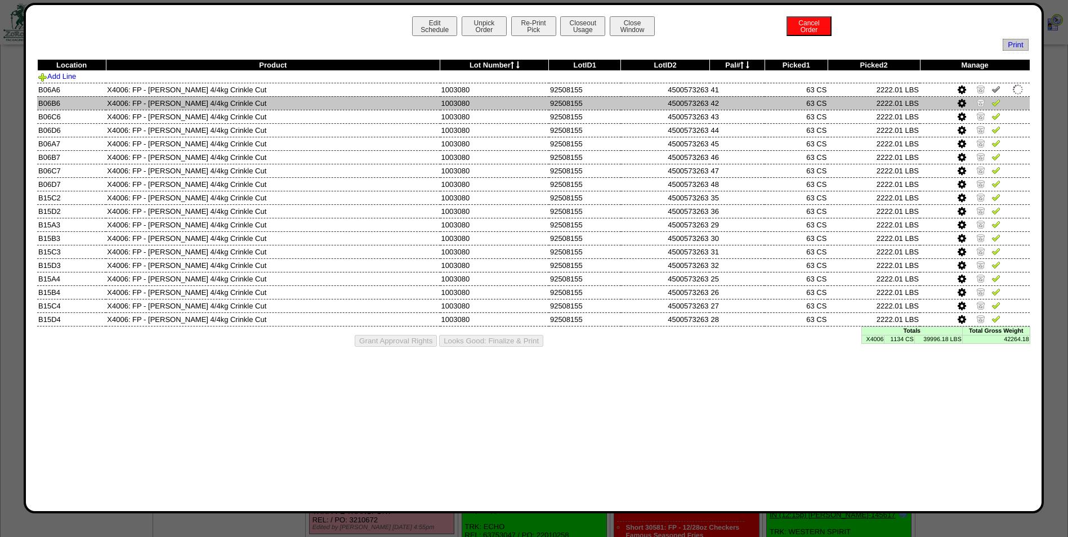
click at [995, 99] on img at bounding box center [995, 102] width 9 height 9
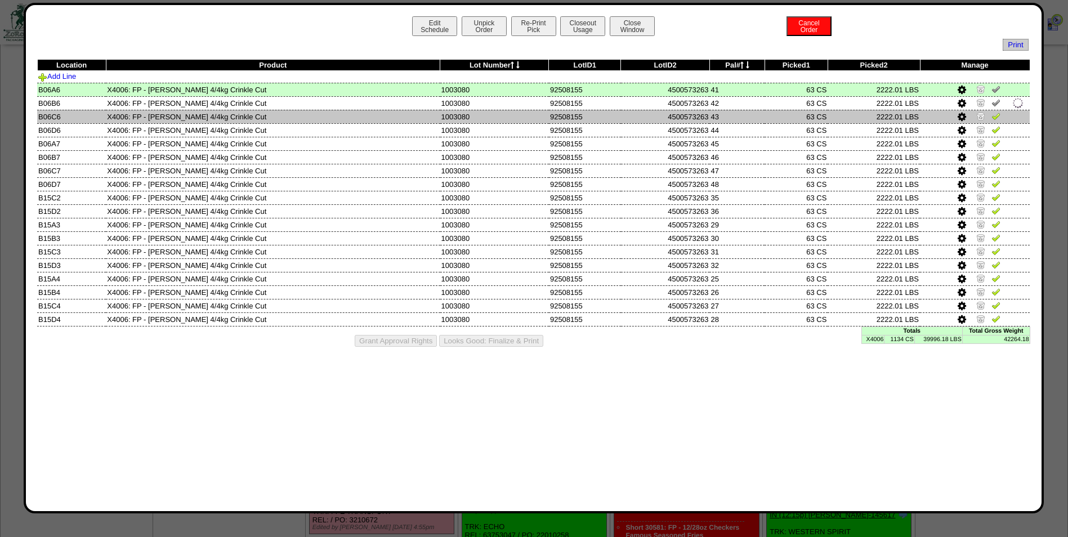
click at [995, 113] on img at bounding box center [995, 115] width 9 height 9
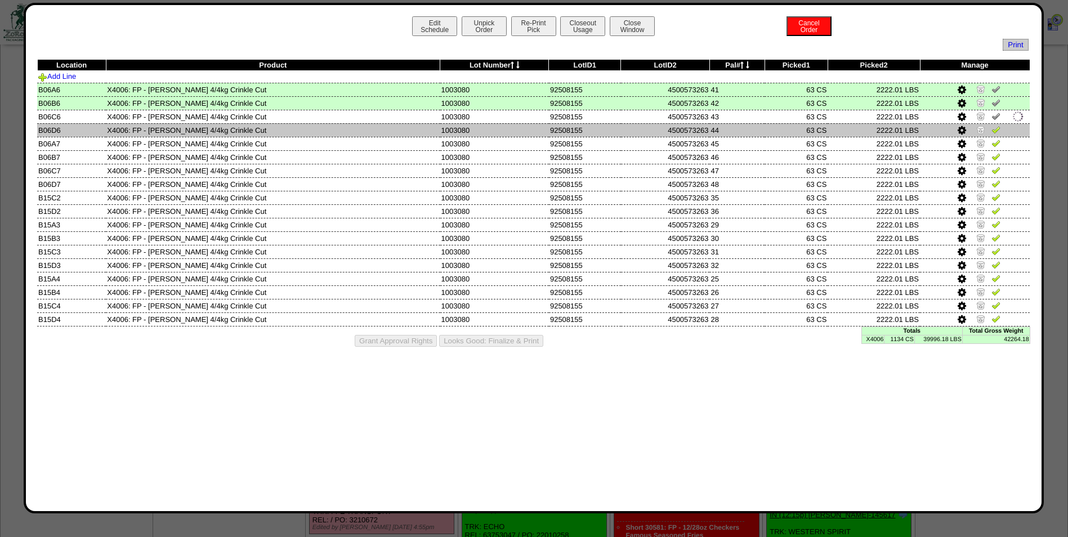
click at [995, 129] on img at bounding box center [995, 129] width 9 height 9
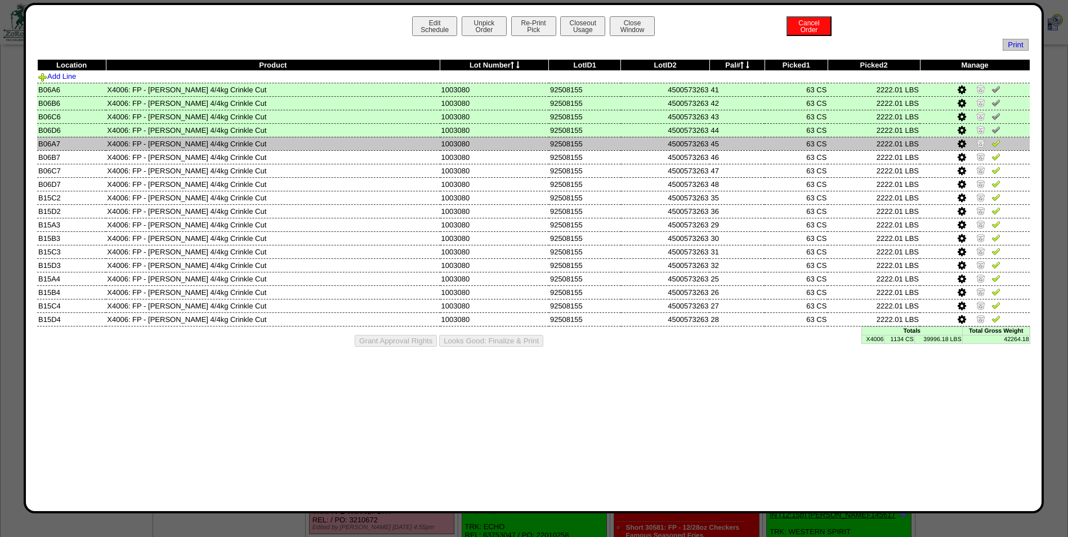
click at [995, 142] on img at bounding box center [995, 142] width 9 height 9
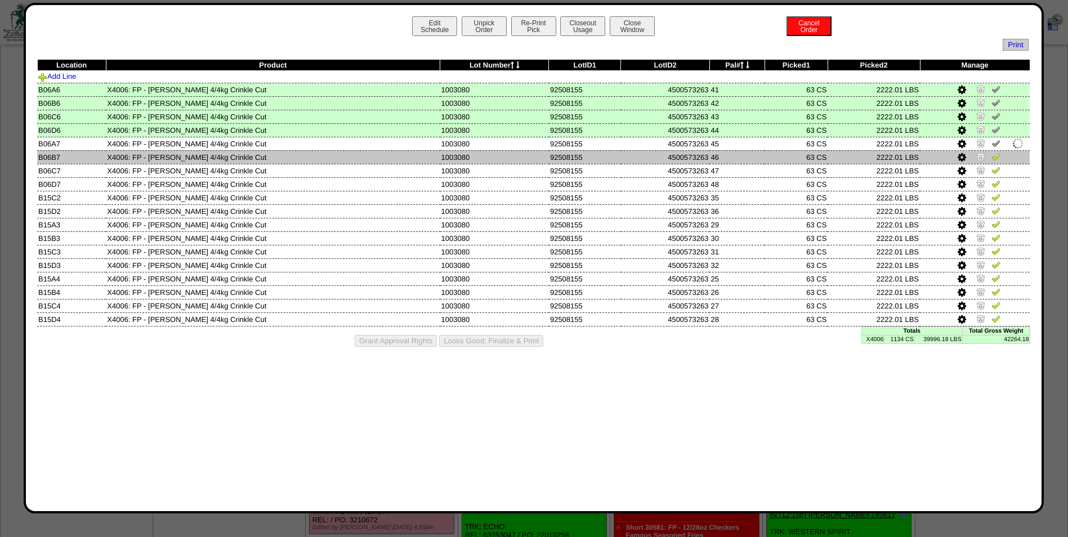
click at [993, 155] on img at bounding box center [995, 156] width 9 height 9
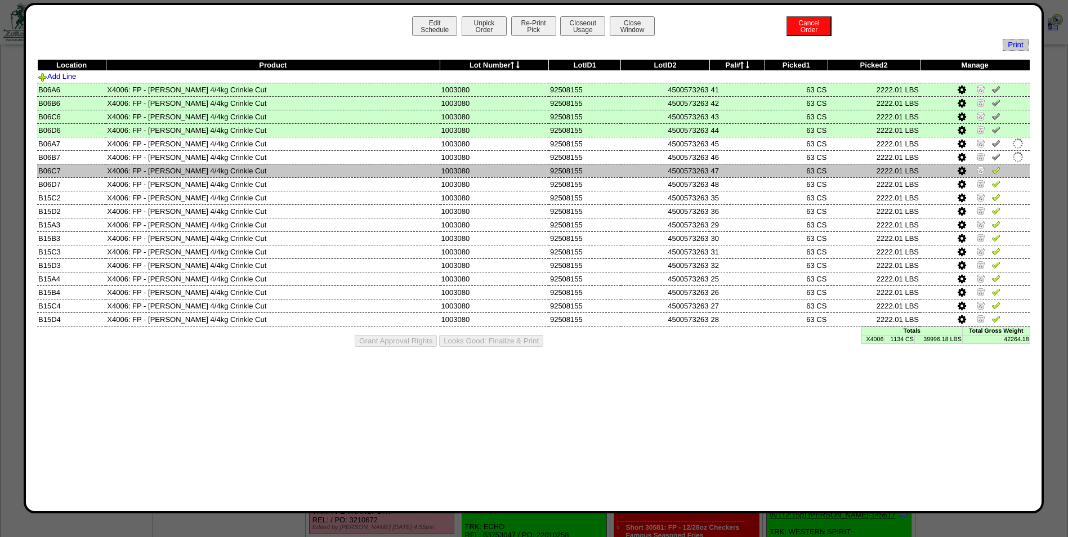
click at [995, 171] on img at bounding box center [995, 169] width 9 height 9
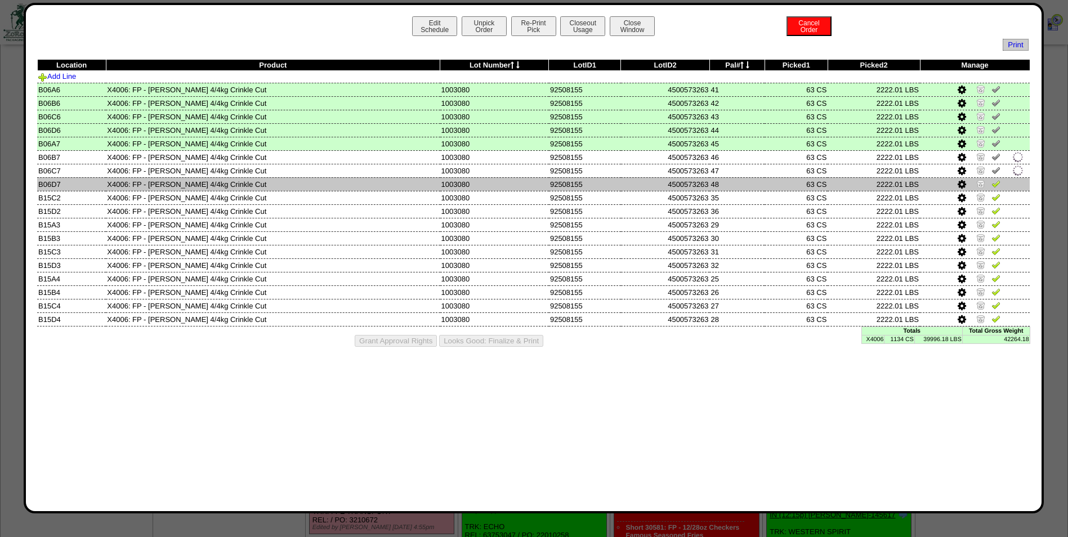
click at [997, 183] on img at bounding box center [995, 183] width 9 height 9
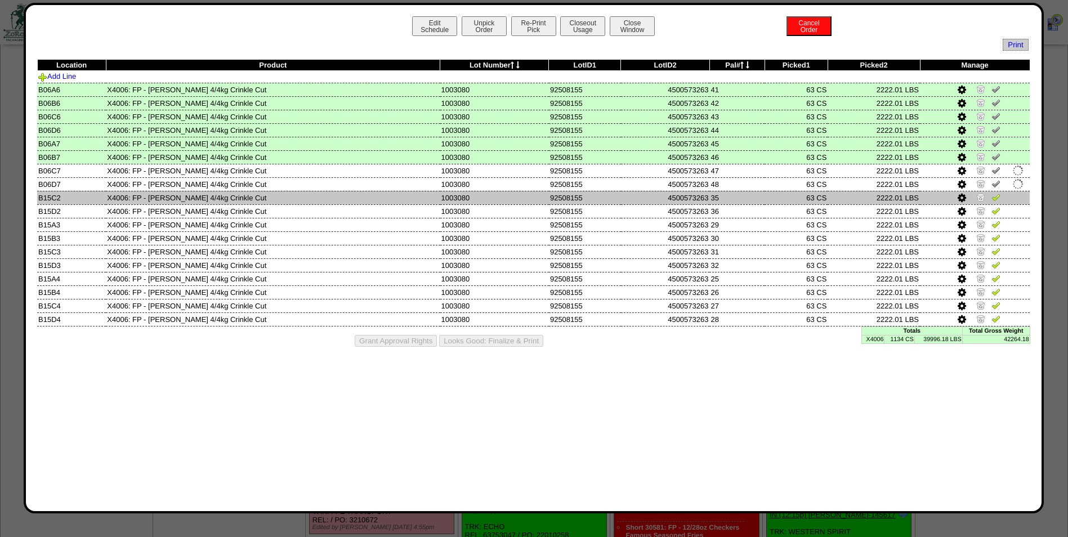
click at [998, 196] on img at bounding box center [995, 196] width 9 height 9
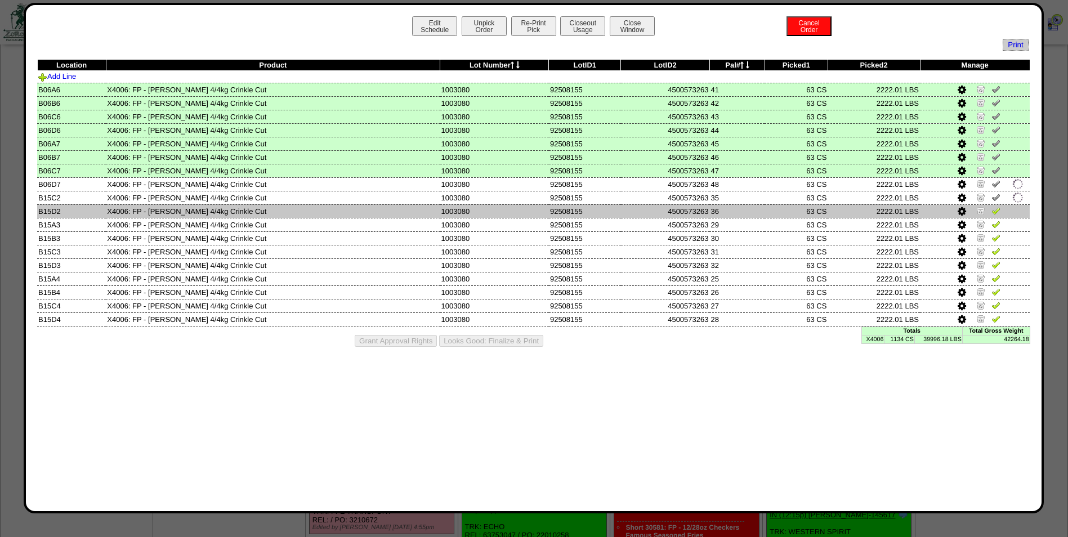
click at [998, 207] on img at bounding box center [995, 210] width 9 height 9
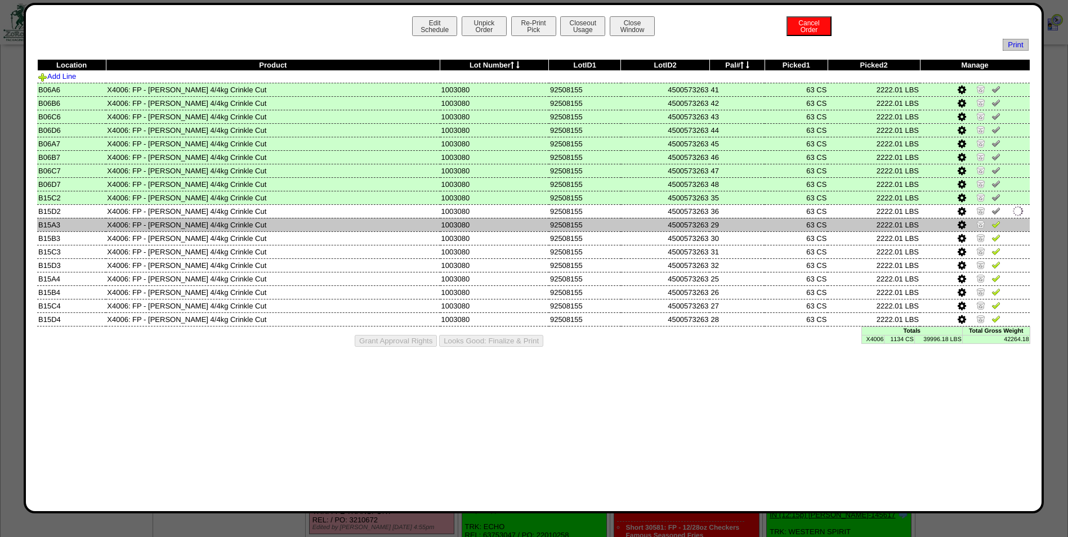
click at [996, 224] on img at bounding box center [995, 224] width 9 height 9
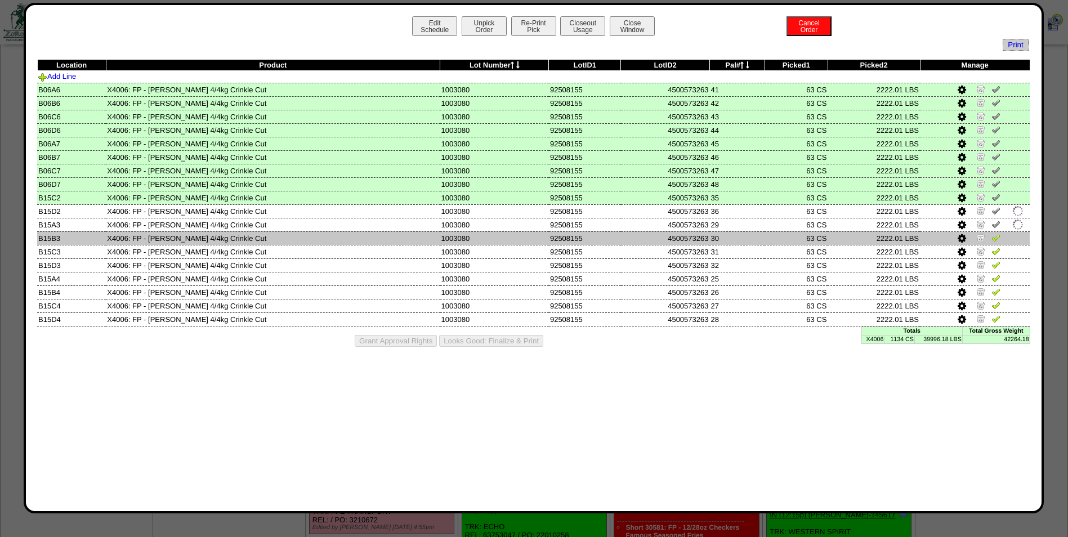
click at [996, 238] on img at bounding box center [995, 237] width 9 height 9
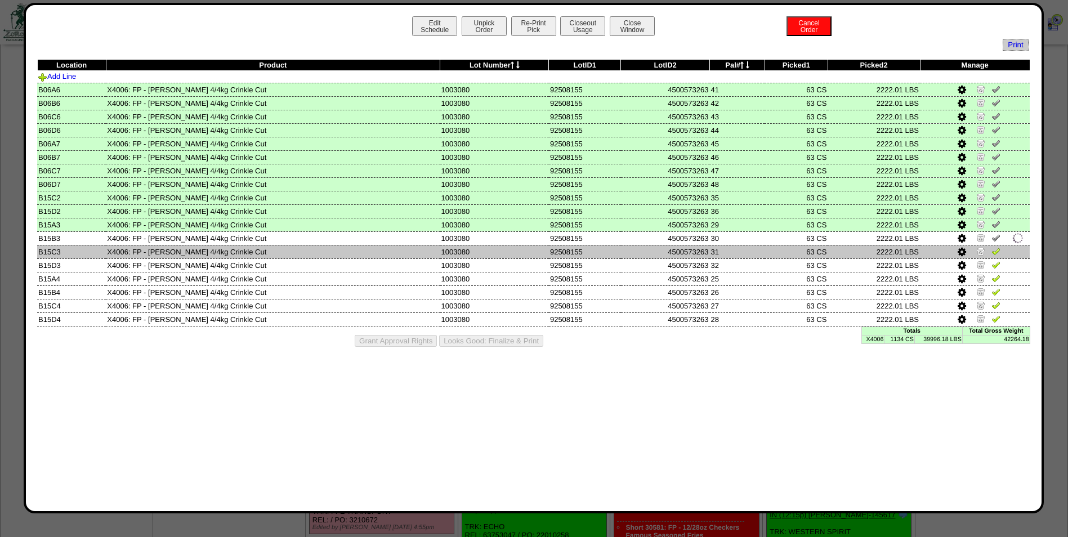
click at [995, 249] on img at bounding box center [995, 251] width 9 height 9
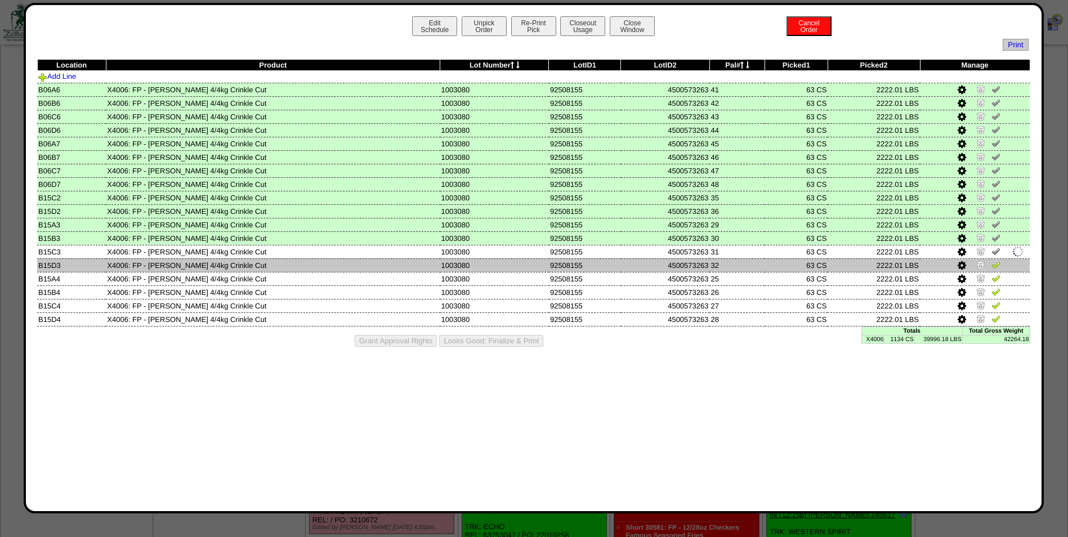
click at [994, 265] on img at bounding box center [995, 264] width 9 height 9
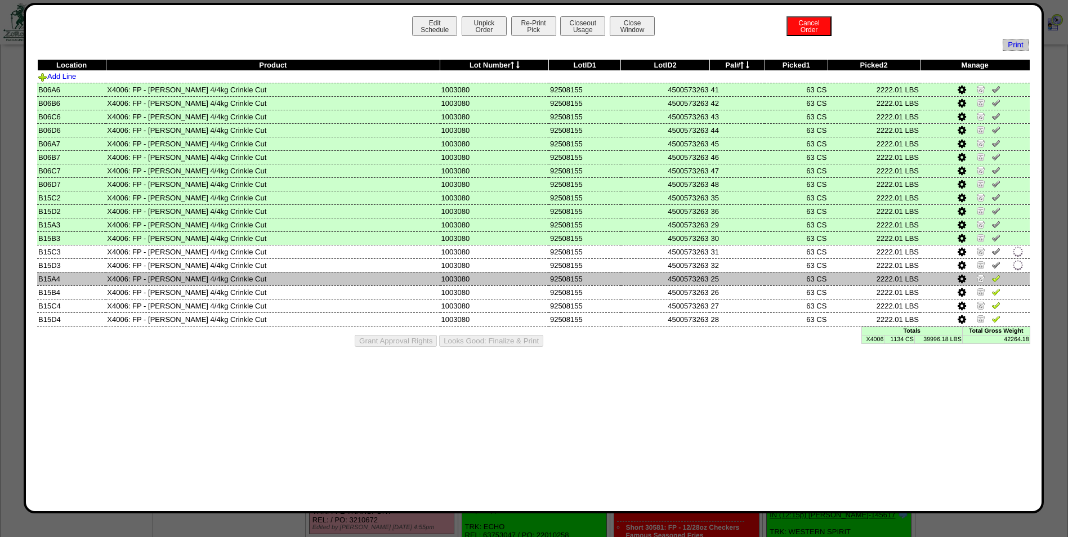
click at [994, 279] on img at bounding box center [995, 278] width 9 height 9
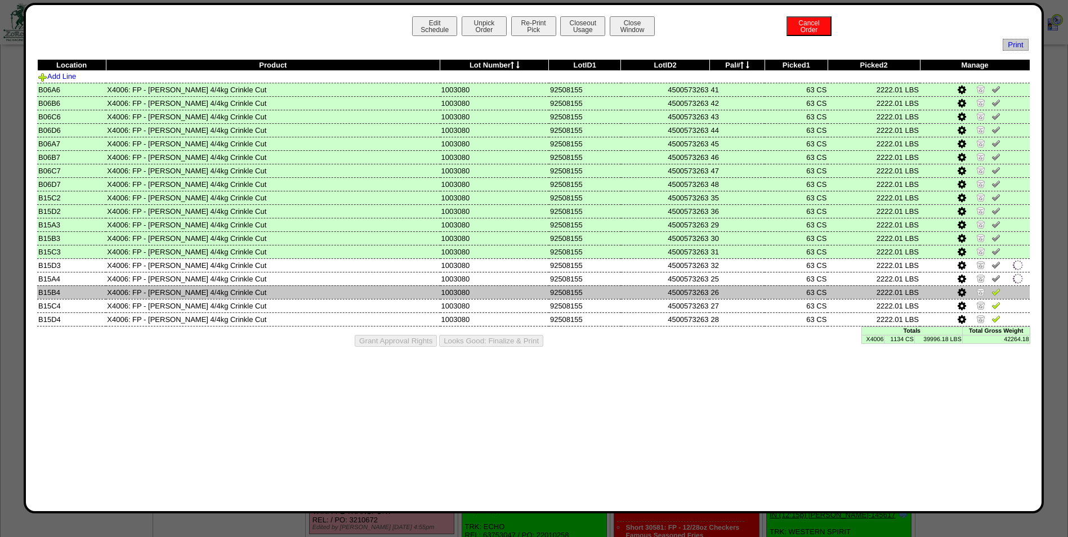
click at [995, 293] on img at bounding box center [995, 291] width 9 height 9
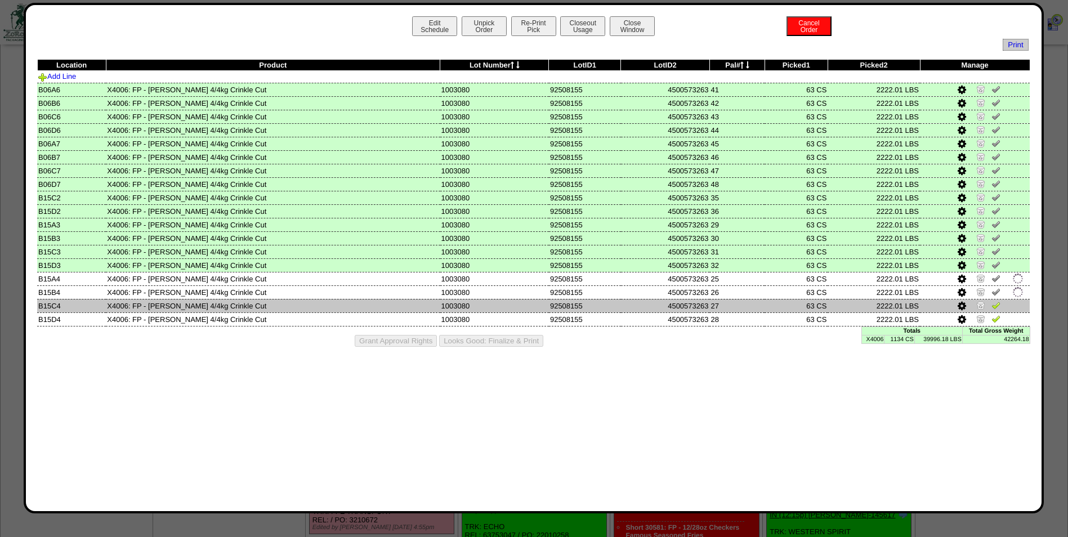
click at [995, 304] on img at bounding box center [995, 305] width 9 height 9
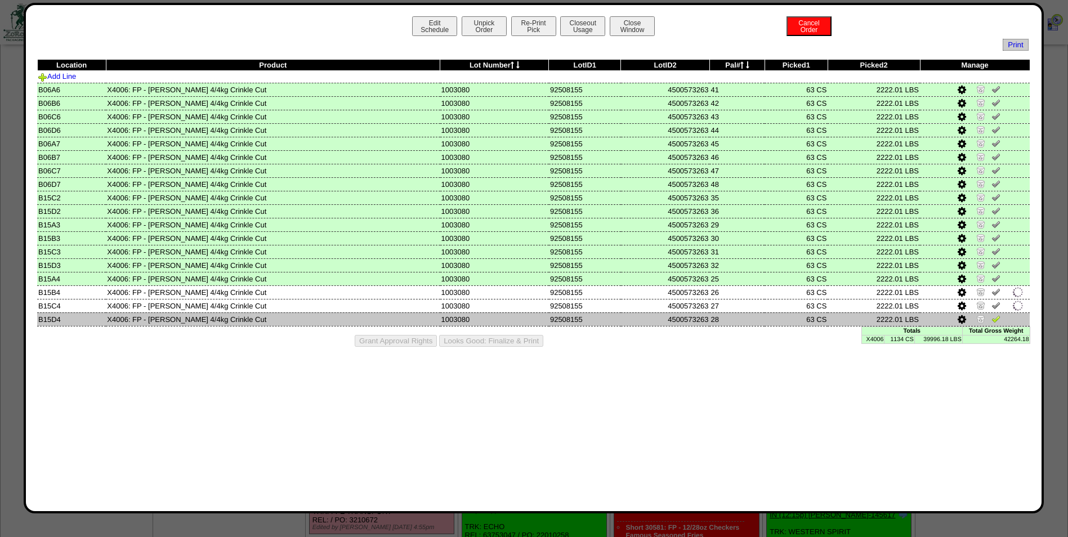
click at [995, 316] on img at bounding box center [995, 318] width 9 height 9
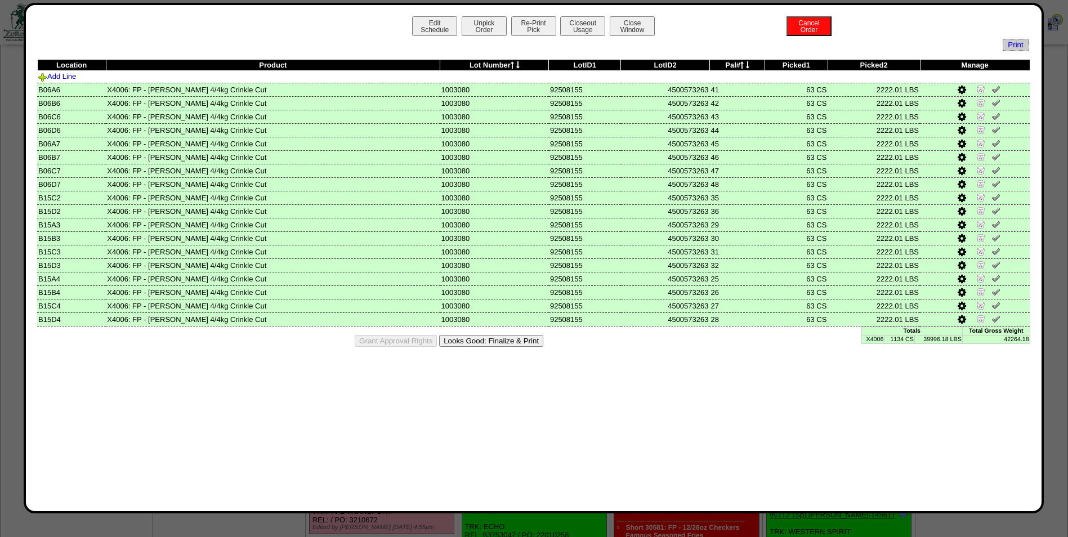
drag, startPoint x: 477, startPoint y: 344, endPoint x: 595, endPoint y: 100, distance: 270.9
click at [478, 343] on button "Looks Good: Finalize & Print" at bounding box center [491, 341] width 104 height 12
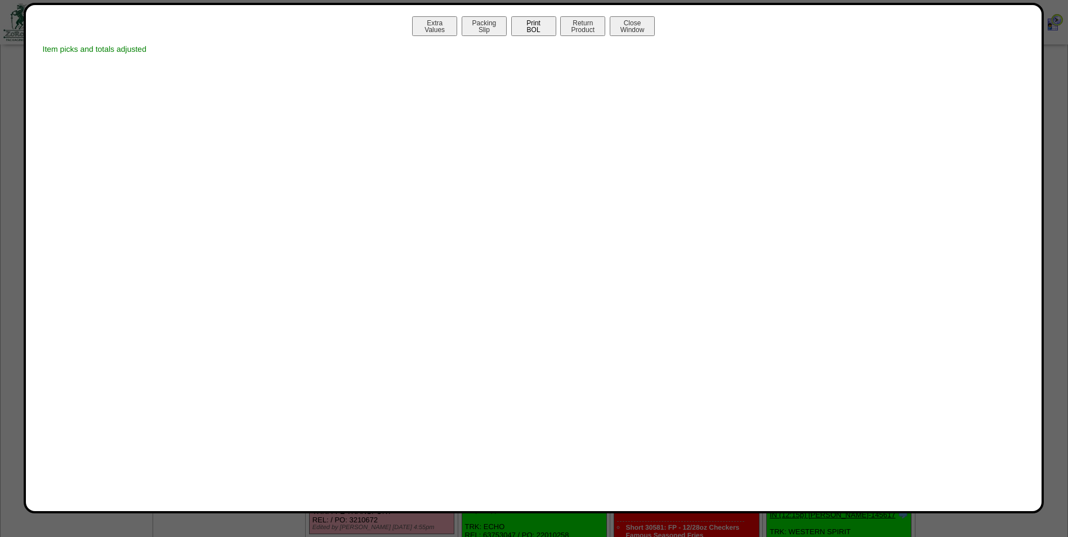
click at [534, 29] on button "Print BOL" at bounding box center [533, 26] width 45 height 20
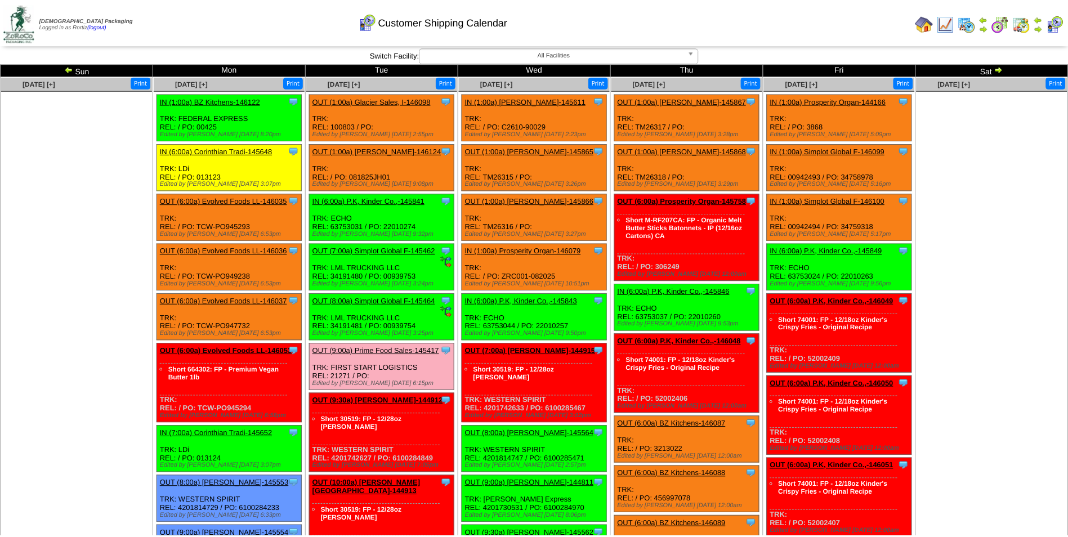
scroll to position [732, 0]
